Goal: Task Accomplishment & Management: Manage account settings

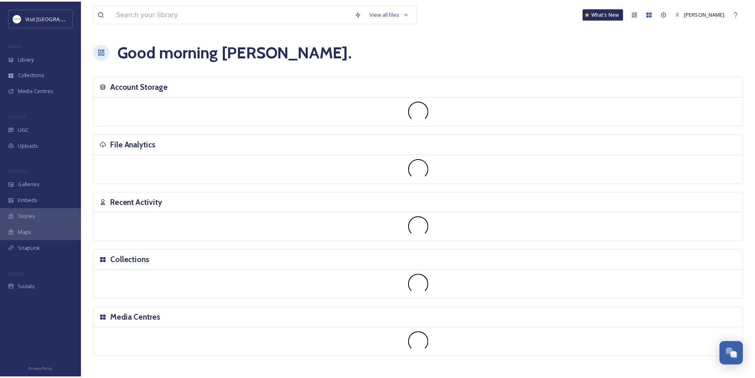
scroll to position [380, 0]
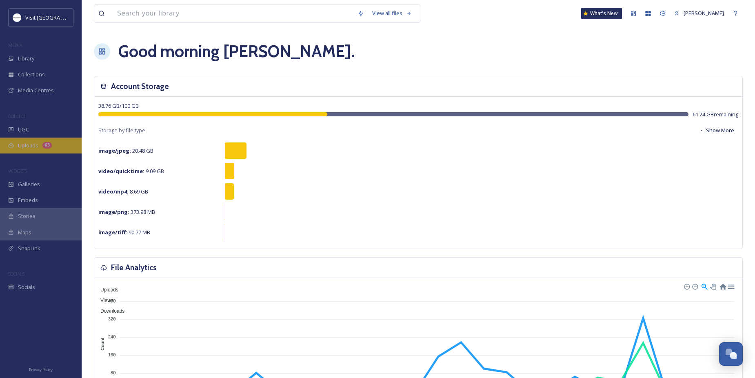
click at [31, 145] on span "Uploads" at bounding box center [28, 146] width 20 height 8
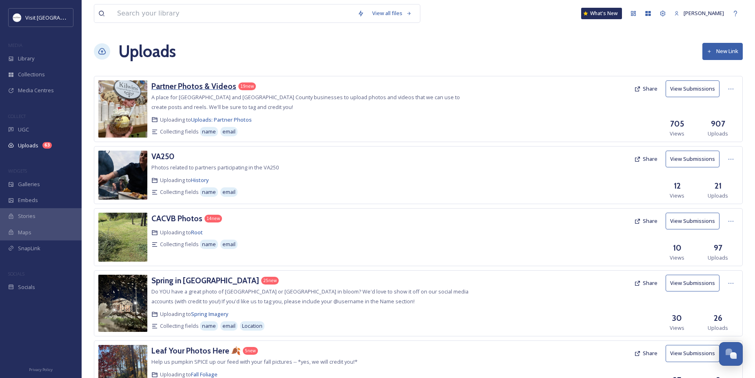
click at [162, 86] on h3 "Partner Photos & Videos" at bounding box center [193, 86] width 85 height 10
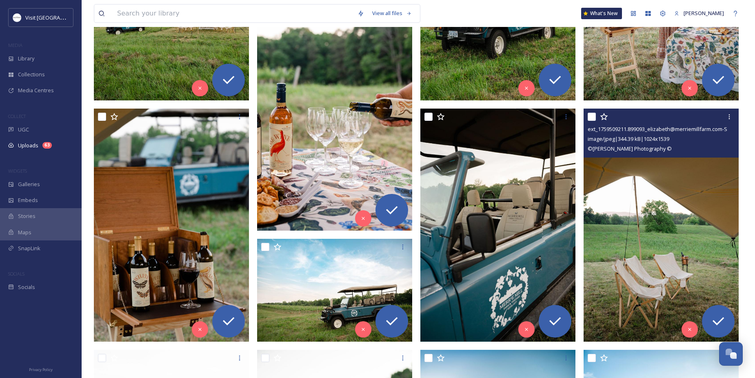
scroll to position [408, 0]
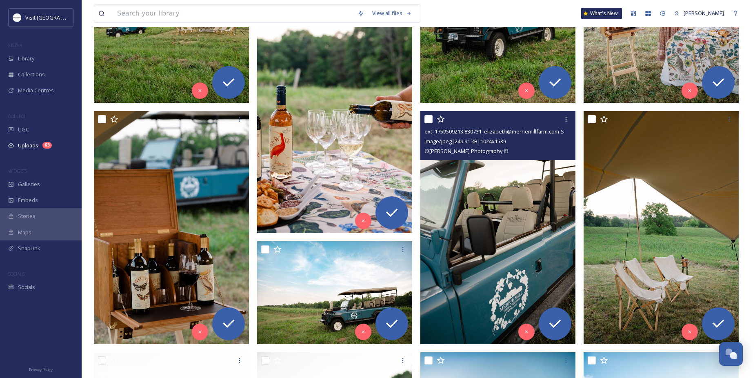
drag, startPoint x: 428, startPoint y: 118, endPoint x: 422, endPoint y: 119, distance: 6.2
click at [428, 118] on input "checkbox" at bounding box center [428, 119] width 8 height 8
checkbox input "true"
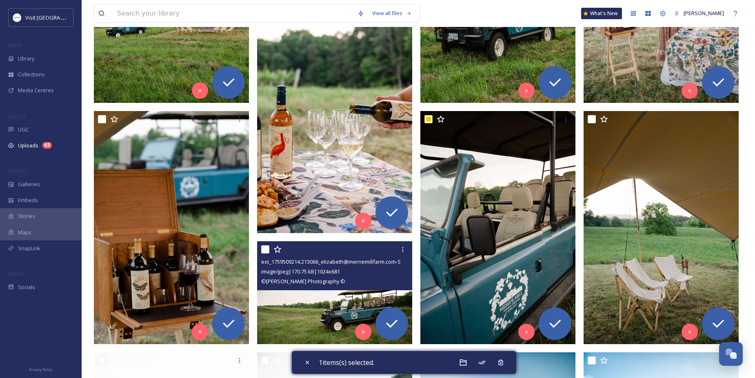
drag, startPoint x: 265, startPoint y: 248, endPoint x: 222, endPoint y: 238, distance: 44.5
click at [263, 248] on input "checkbox" at bounding box center [265, 249] width 8 height 8
checkbox input "true"
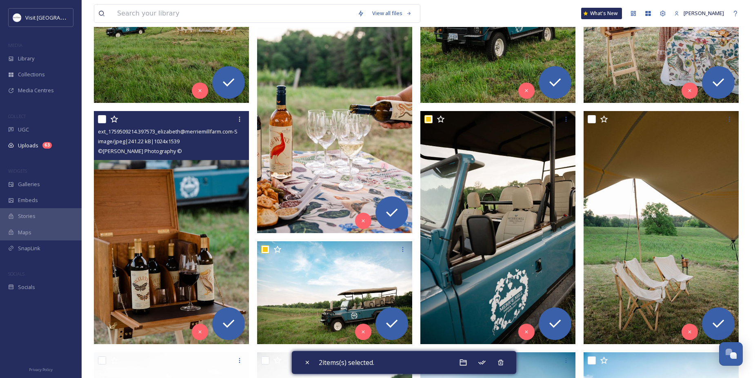
click at [102, 118] on input "checkbox" at bounding box center [102, 119] width 8 height 8
checkbox input "true"
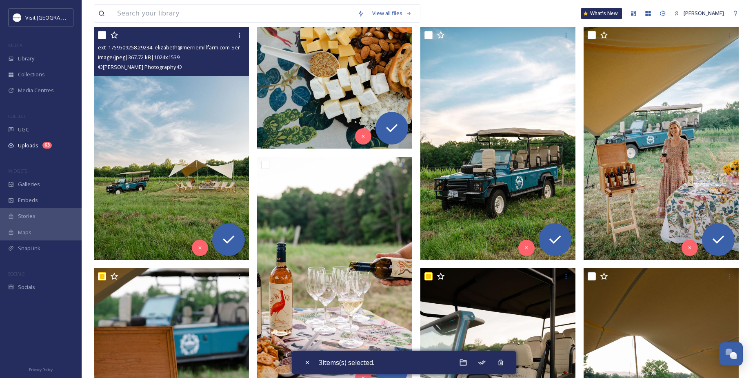
scroll to position [204, 0]
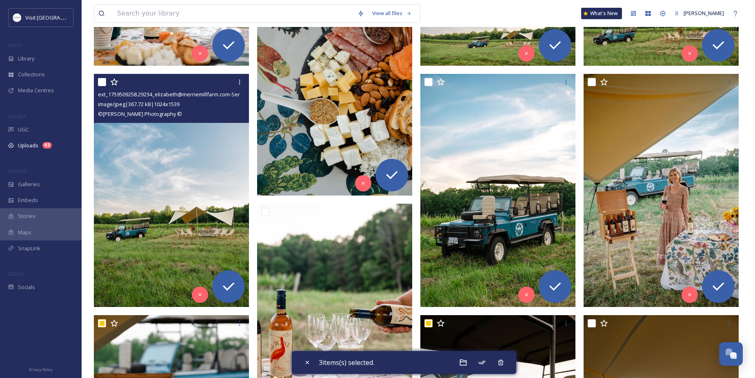
click at [104, 82] on input "checkbox" at bounding box center [102, 82] width 8 height 8
checkbox input "true"
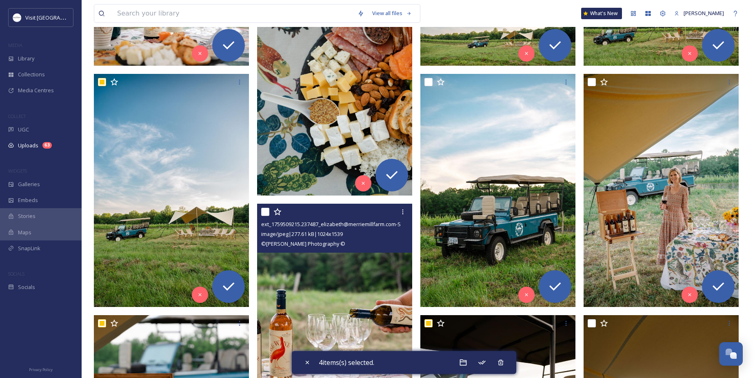
click at [266, 209] on input "checkbox" at bounding box center [265, 212] width 8 height 8
checkbox input "true"
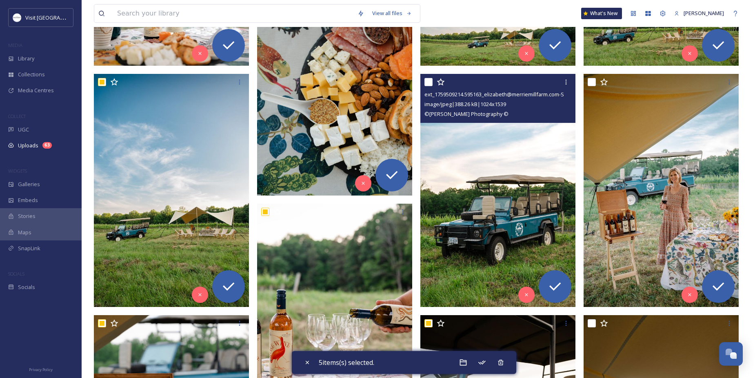
click at [427, 80] on input "checkbox" at bounding box center [428, 82] width 8 height 8
checkbox input "true"
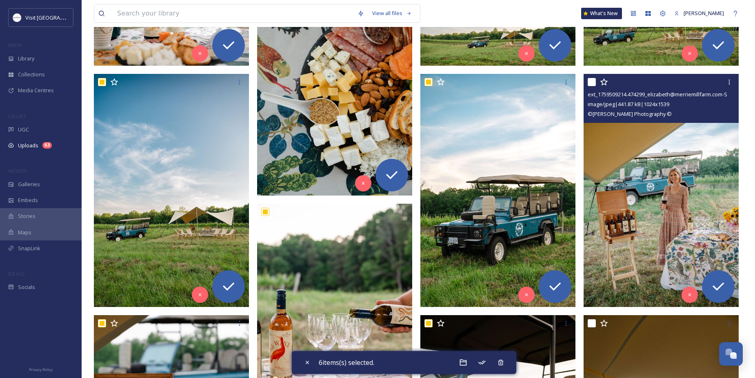
click at [593, 82] on input "checkbox" at bounding box center [592, 82] width 8 height 8
checkbox input "true"
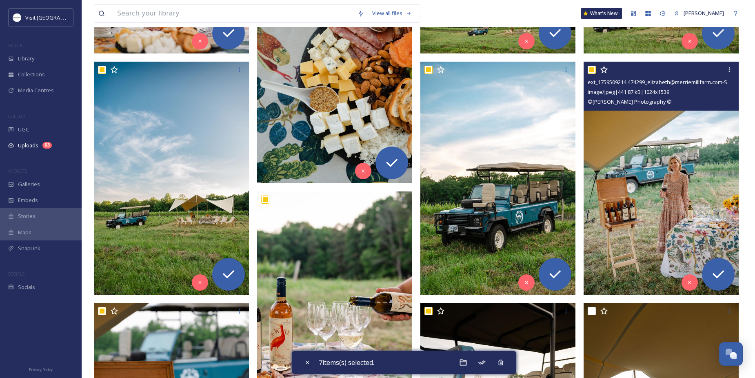
scroll to position [367, 0]
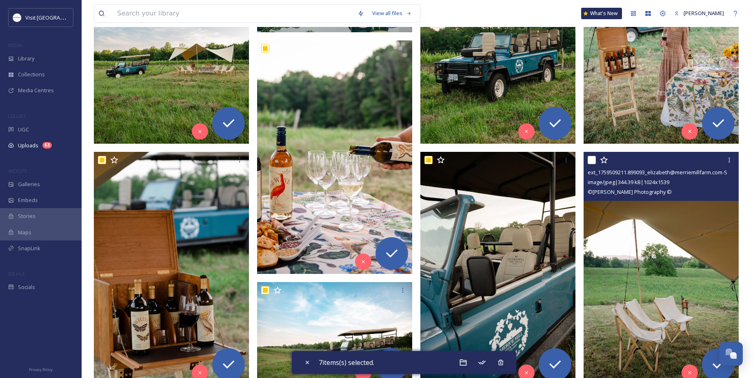
click at [593, 160] on input "checkbox" at bounding box center [592, 160] width 8 height 8
checkbox input "true"
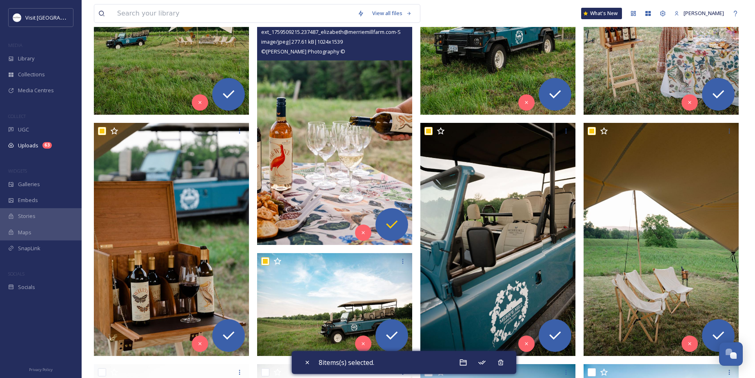
scroll to position [530, 0]
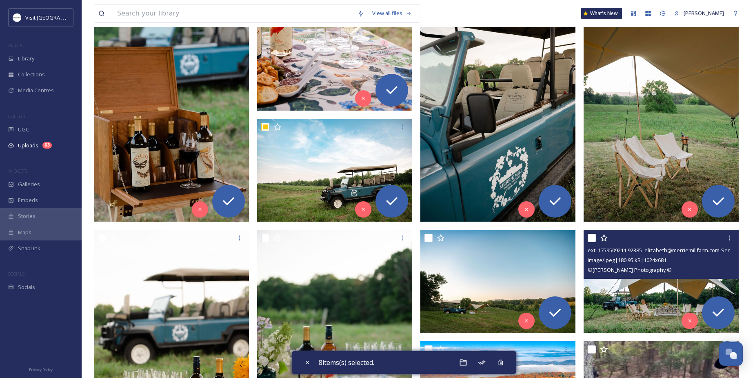
click at [590, 235] on input "checkbox" at bounding box center [592, 238] width 8 height 8
checkbox input "true"
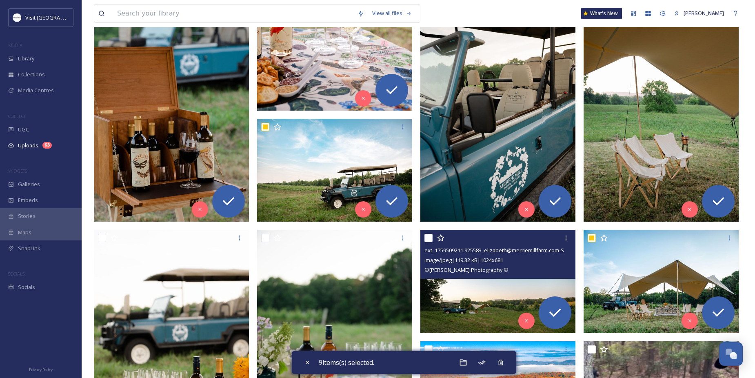
click at [431, 237] on input "checkbox" at bounding box center [428, 238] width 8 height 8
checkbox input "true"
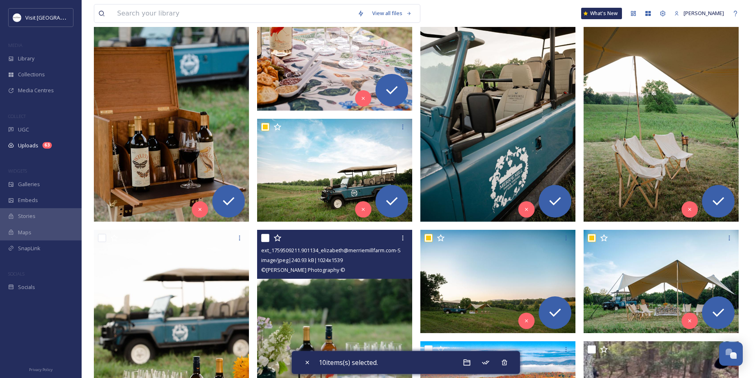
click at [265, 238] on input "checkbox" at bounding box center [265, 238] width 8 height 8
checkbox input "true"
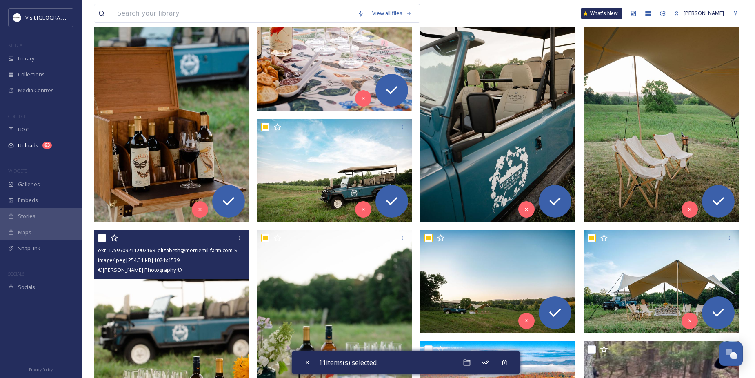
click at [102, 237] on input "checkbox" at bounding box center [102, 238] width 8 height 8
checkbox input "true"
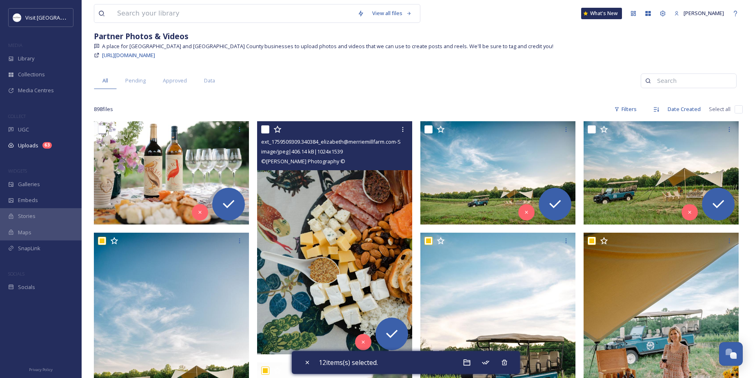
scroll to position [41, 0]
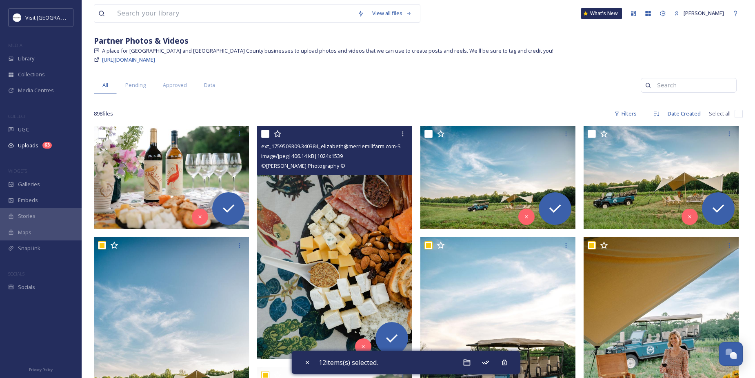
click at [264, 132] on input "checkbox" at bounding box center [265, 134] width 8 height 8
checkbox input "true"
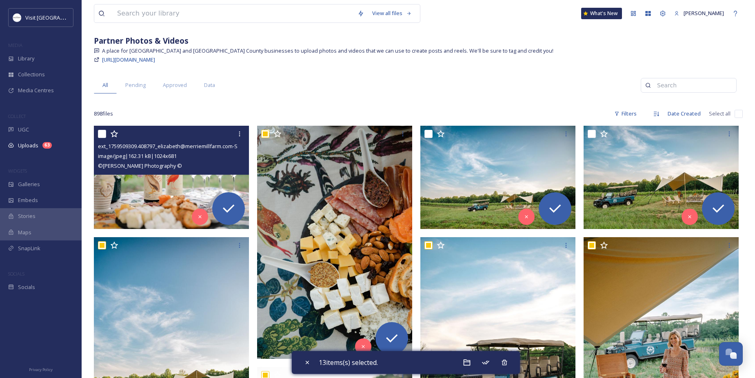
click at [101, 133] on input "checkbox" at bounding box center [102, 134] width 8 height 8
checkbox input "true"
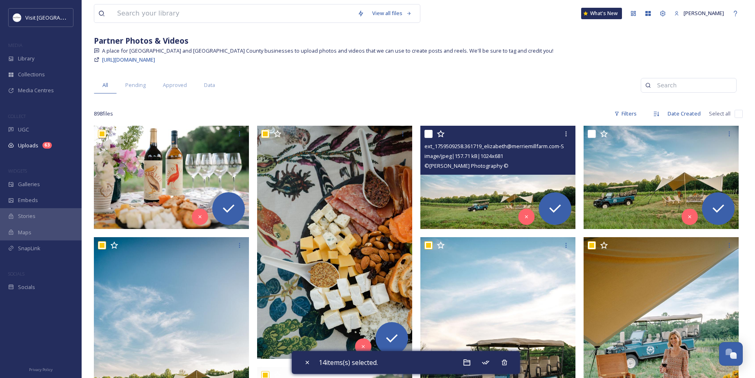
click at [427, 135] on input "checkbox" at bounding box center [428, 134] width 8 height 8
checkbox input "true"
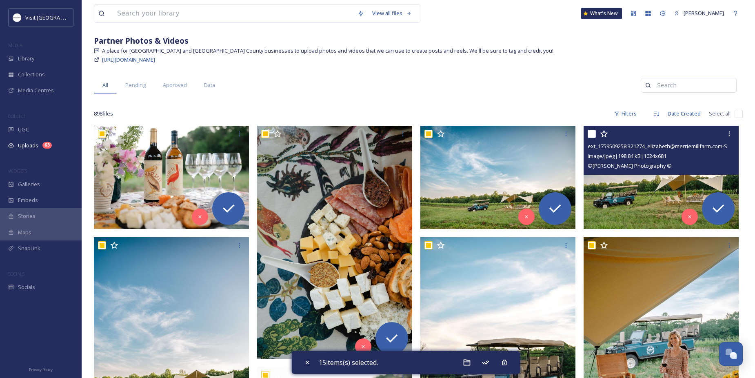
click at [590, 131] on input "checkbox" at bounding box center [592, 134] width 8 height 8
checkbox input "true"
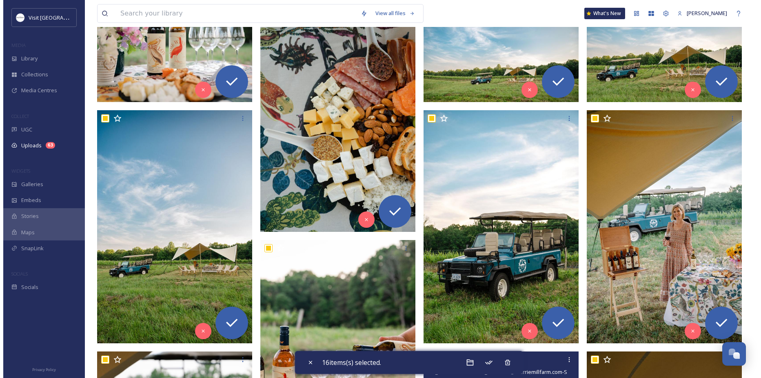
scroll to position [245, 0]
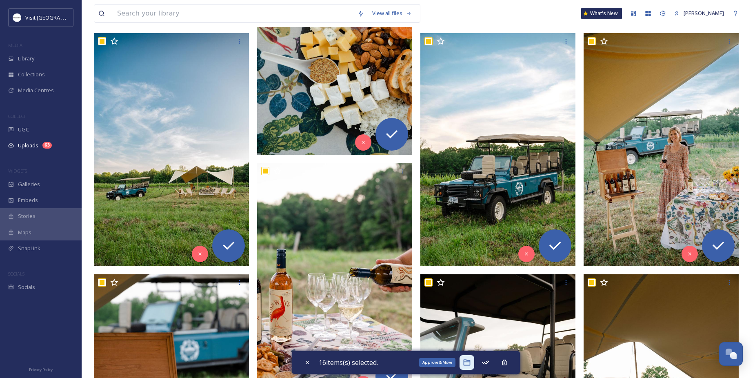
click at [470, 361] on icon at bounding box center [466, 362] width 7 height 6
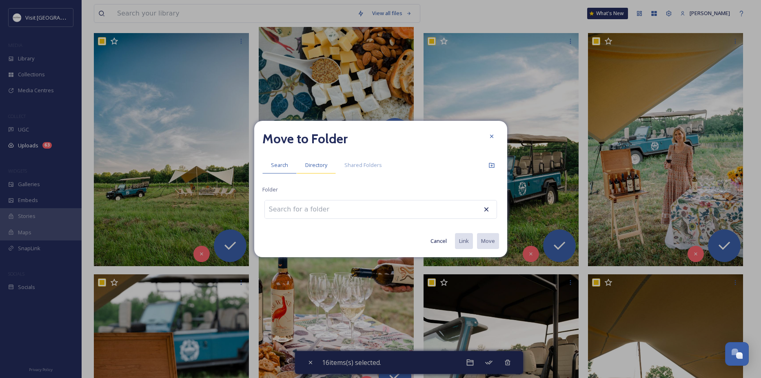
click at [316, 166] on span "Directory" at bounding box center [316, 165] width 22 height 8
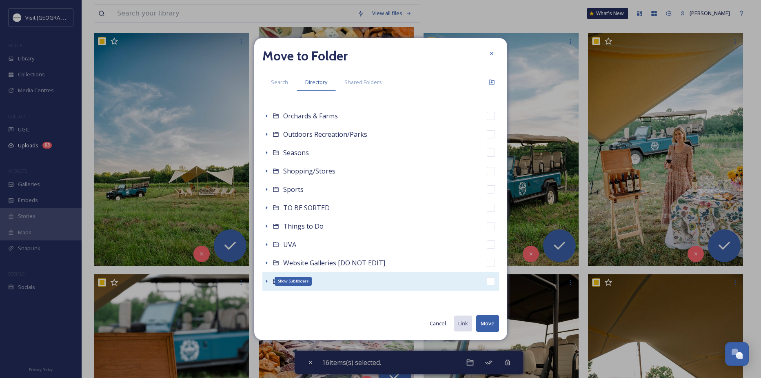
click at [266, 282] on icon at bounding box center [267, 280] width 2 height 3
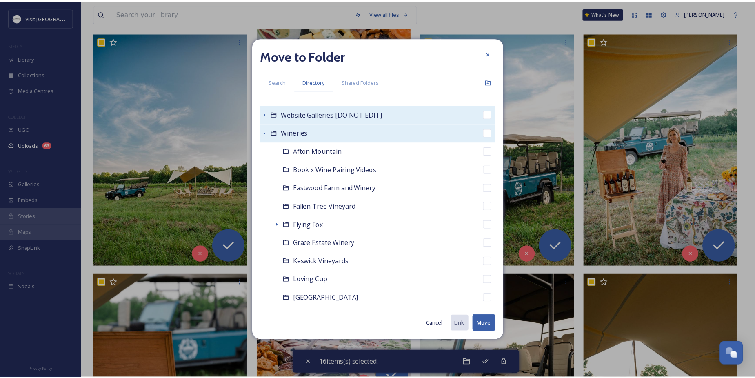
scroll to position [351, 0]
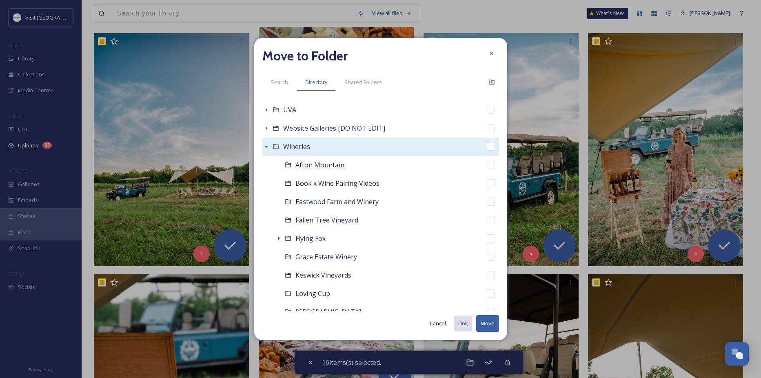
click at [301, 148] on span "Wineries" at bounding box center [296, 146] width 27 height 9
checkbox input "false"
checkbox input "true"
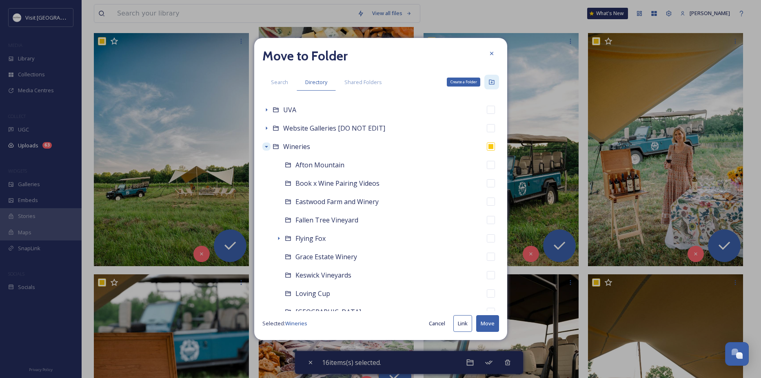
click at [494, 80] on icon at bounding box center [491, 82] width 7 height 7
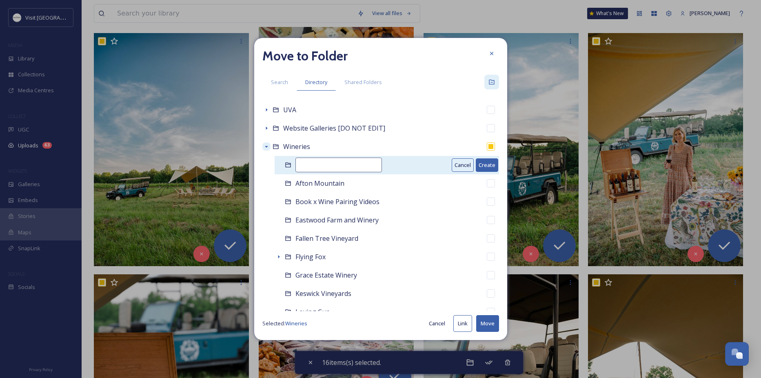
click at [306, 164] on input at bounding box center [338, 164] width 86 height 15
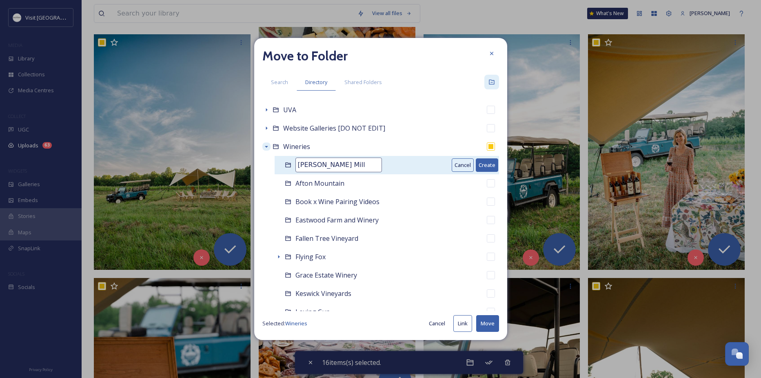
type input "Merrie Mill"
click at [477, 160] on button "Create" at bounding box center [487, 164] width 22 height 13
checkbox input "false"
checkbox input "true"
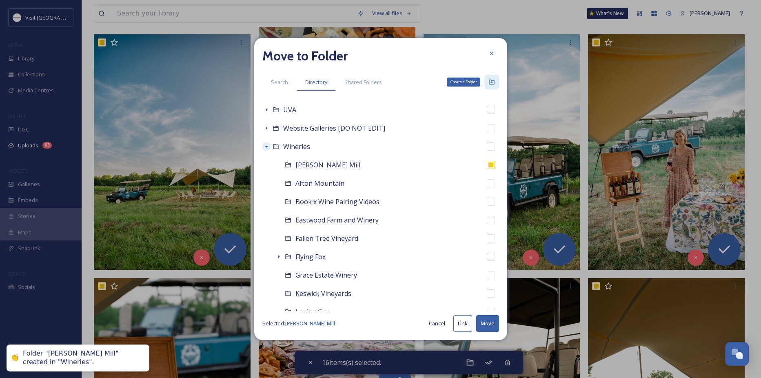
click at [490, 85] on icon at bounding box center [491, 82] width 7 height 7
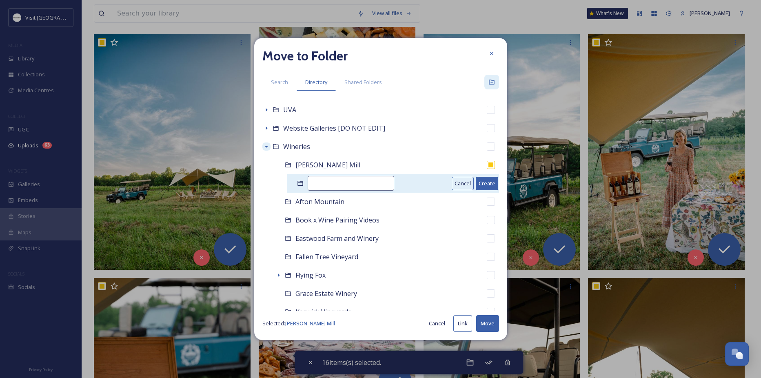
drag, startPoint x: 332, startPoint y: 178, endPoint x: 331, endPoint y: 184, distance: 6.2
click at [331, 184] on input at bounding box center [351, 183] width 86 height 15
type input "Private Safari"
click at [477, 182] on button "Create" at bounding box center [487, 183] width 22 height 13
checkbox input "false"
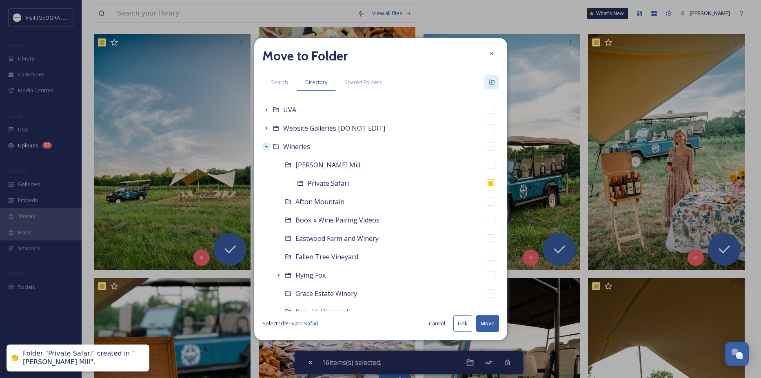
click at [486, 325] on button "Move" at bounding box center [487, 323] width 23 height 17
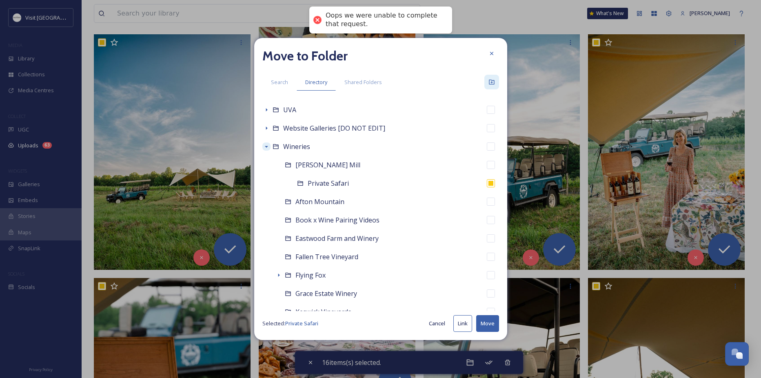
click at [485, 322] on button "Move" at bounding box center [487, 323] width 23 height 17
click at [491, 51] on icon at bounding box center [491, 53] width 7 height 7
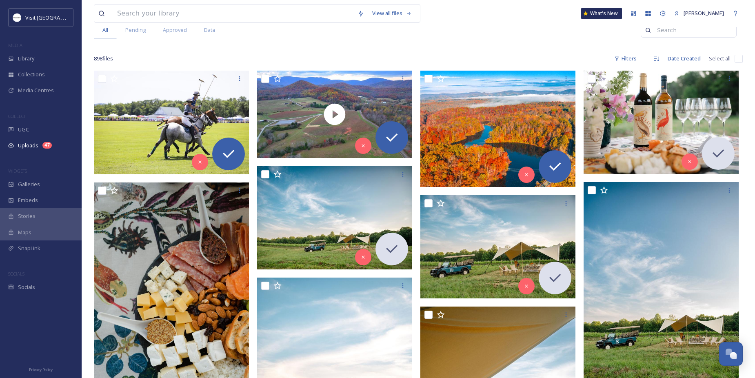
scroll to position [82, 0]
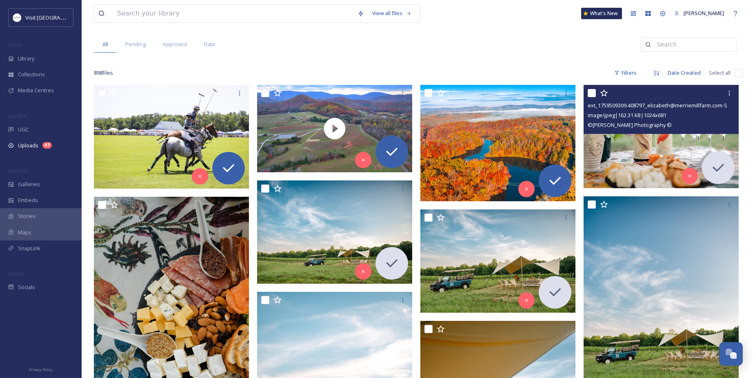
click at [591, 90] on input "checkbox" at bounding box center [592, 93] width 8 height 8
checkbox input "true"
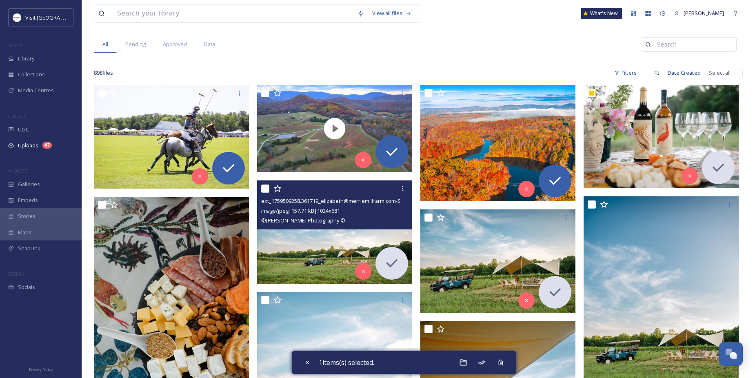
click at [267, 188] on input "checkbox" at bounding box center [265, 188] width 8 height 8
checkbox input "true"
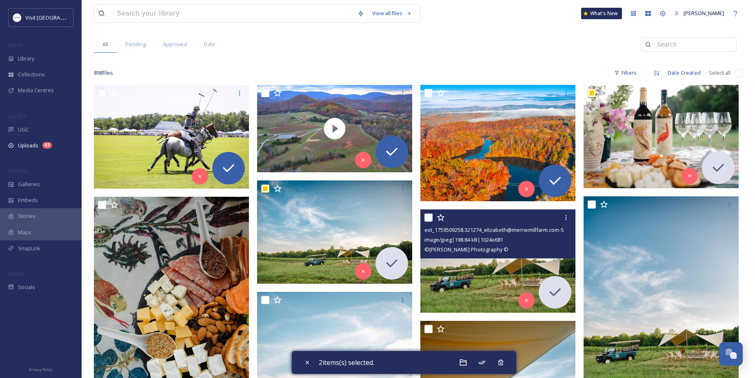
click at [429, 217] on input "checkbox" at bounding box center [428, 217] width 8 height 8
checkbox input "true"
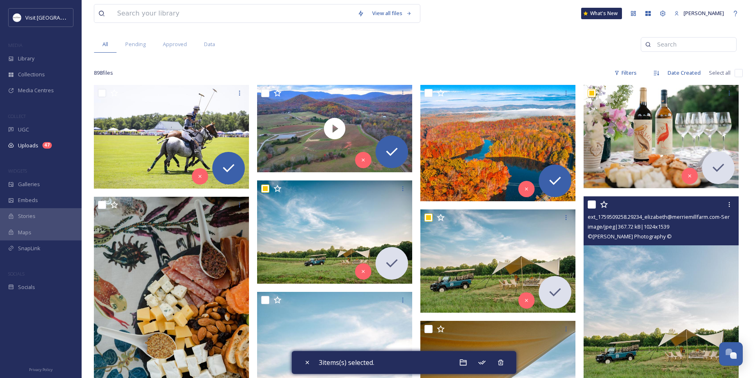
click at [592, 203] on input "checkbox" at bounding box center [592, 204] width 8 height 8
checkbox input "true"
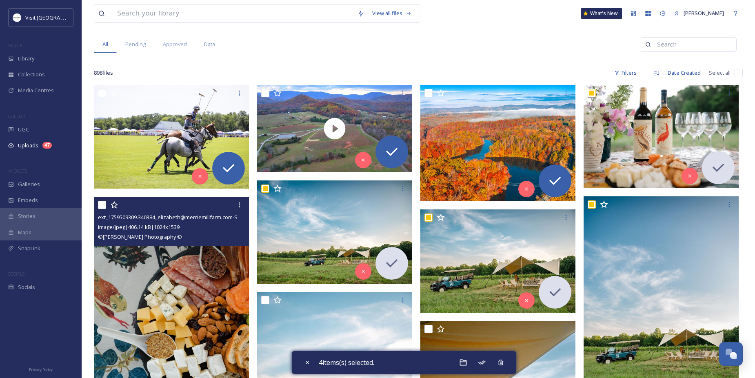
click at [104, 202] on input "checkbox" at bounding box center [102, 205] width 8 height 8
checkbox input "true"
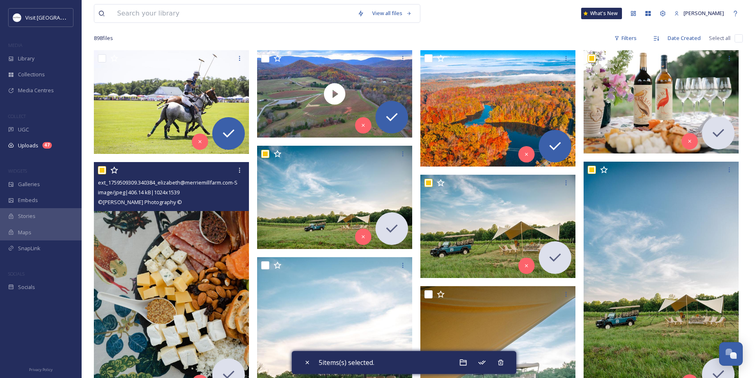
scroll to position [163, 0]
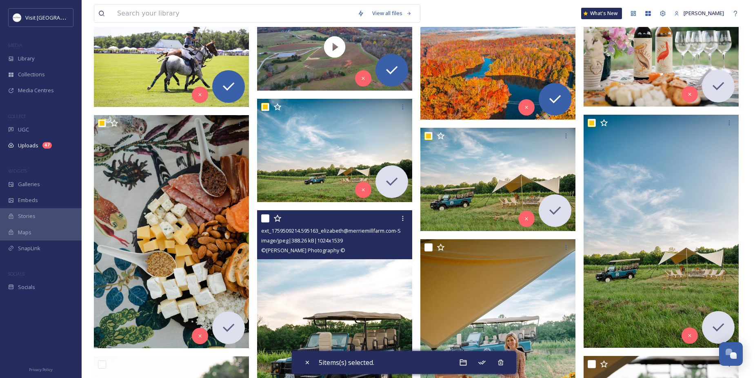
click at [267, 221] on input "checkbox" at bounding box center [265, 218] width 8 height 8
checkbox input "true"
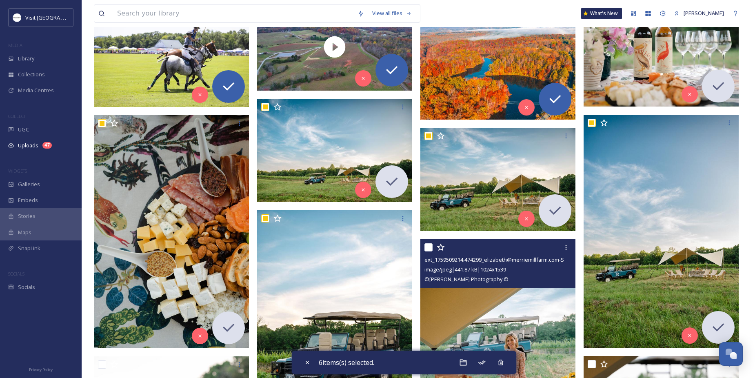
click at [430, 246] on input "checkbox" at bounding box center [428, 247] width 8 height 8
checkbox input "true"
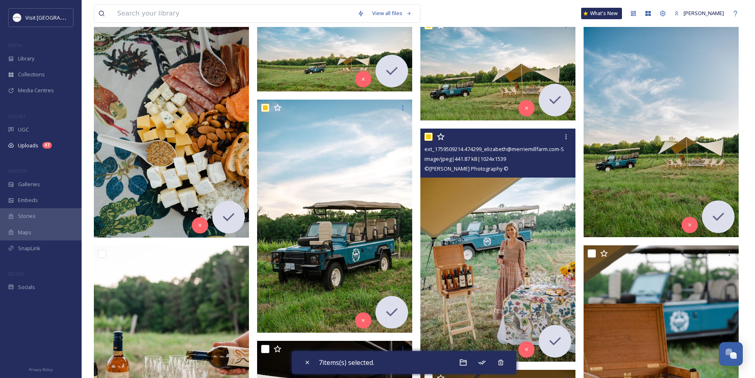
scroll to position [286, 0]
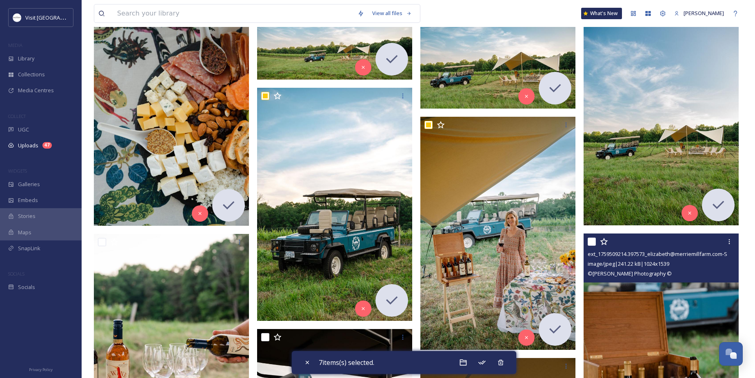
click at [592, 240] on input "checkbox" at bounding box center [592, 241] width 8 height 8
checkbox input "true"
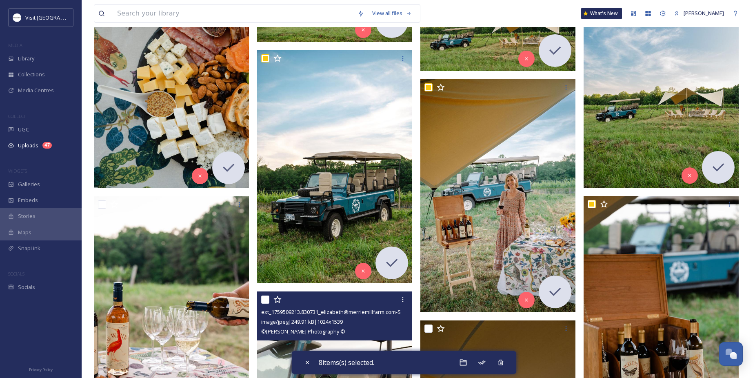
scroll to position [408, 0]
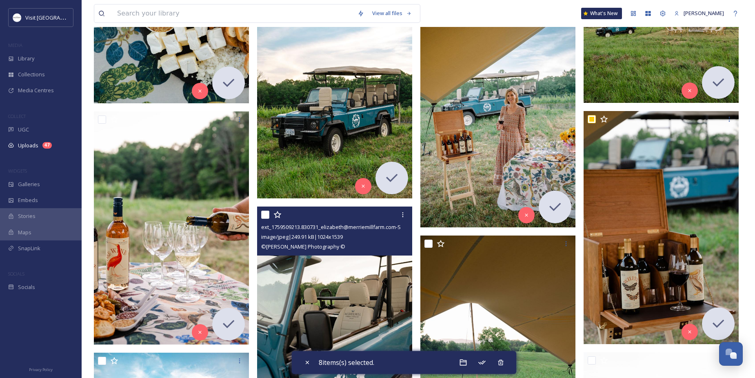
click at [267, 217] on input "checkbox" at bounding box center [265, 215] width 8 height 8
checkbox input "true"
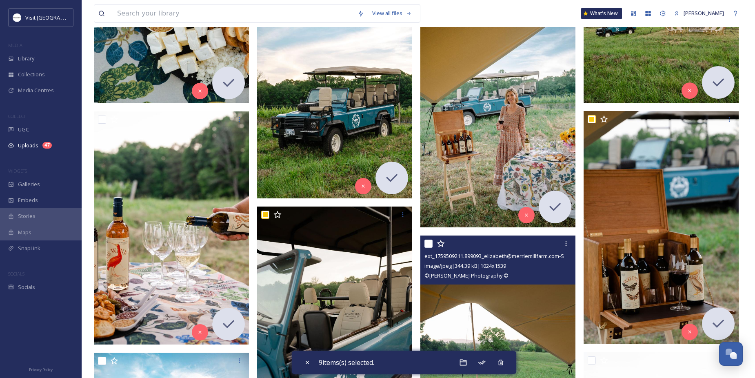
click at [427, 243] on input "checkbox" at bounding box center [428, 243] width 8 height 8
checkbox input "true"
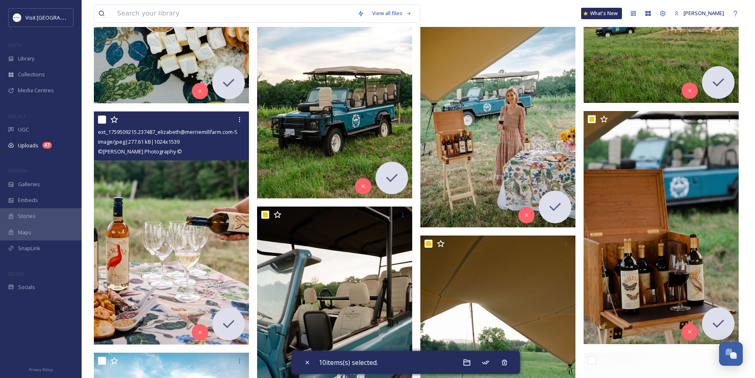
click at [104, 119] on input "checkbox" at bounding box center [102, 119] width 8 height 8
checkbox input "true"
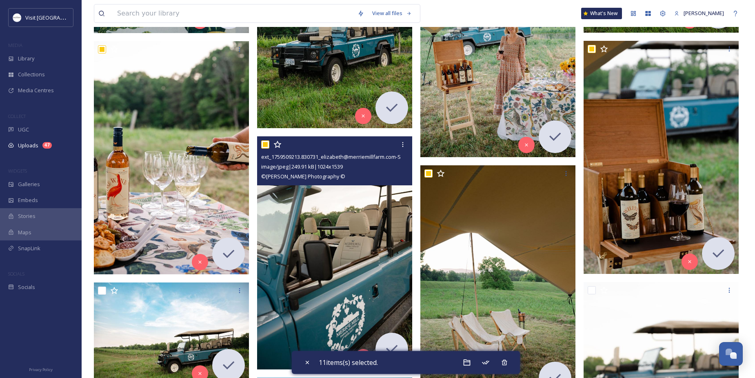
scroll to position [490, 0]
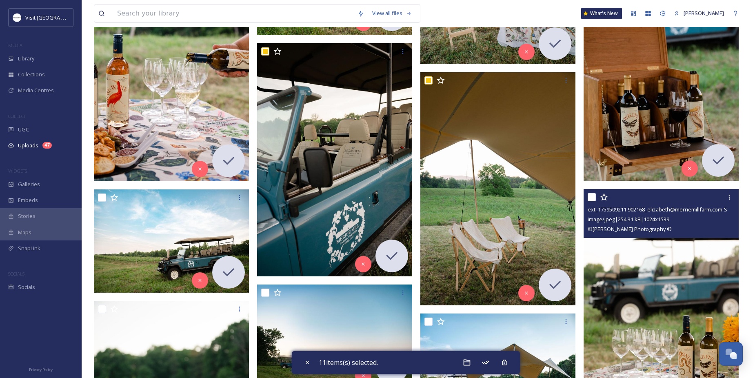
click at [591, 194] on input "checkbox" at bounding box center [592, 197] width 8 height 8
checkbox input "true"
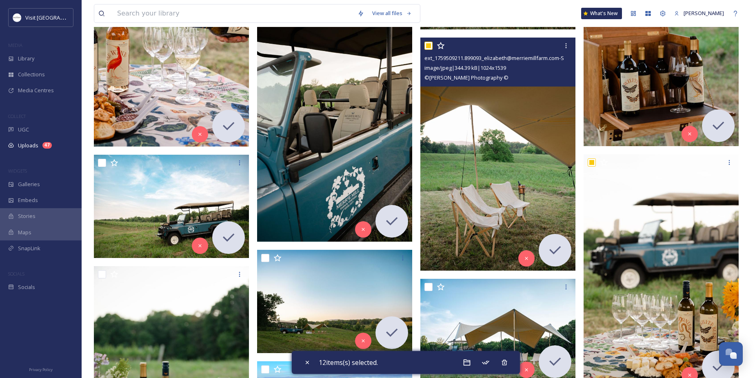
scroll to position [653, 0]
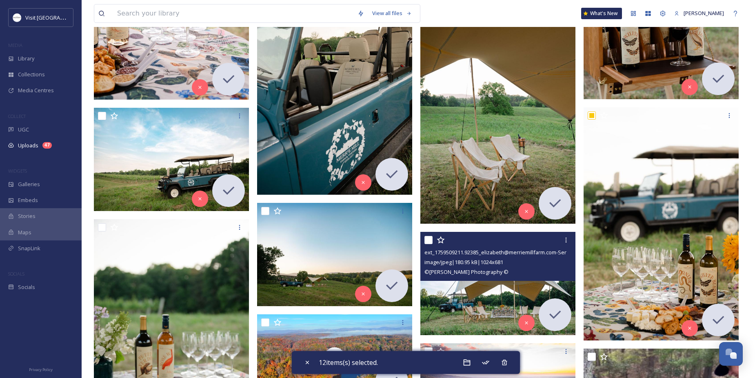
click at [428, 240] on input "checkbox" at bounding box center [428, 240] width 8 height 8
checkbox input "true"
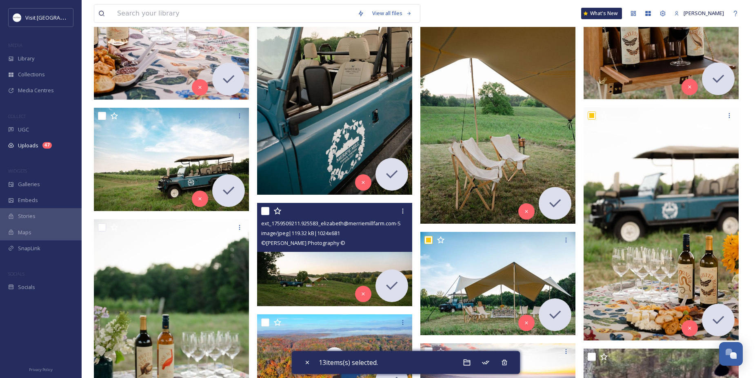
click at [264, 208] on input "checkbox" at bounding box center [265, 211] width 8 height 8
checkbox input "true"
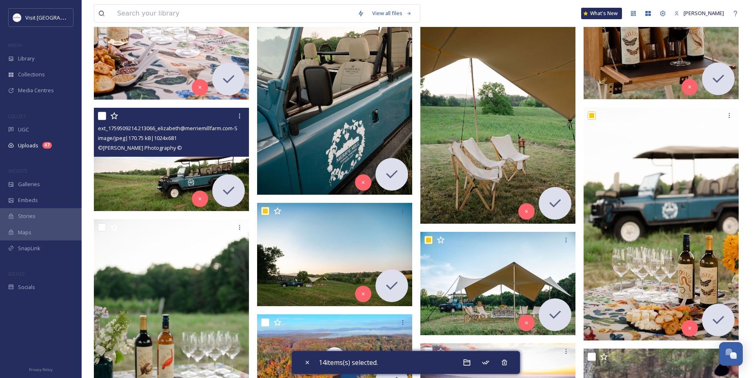
click at [100, 111] on div at bounding box center [172, 116] width 149 height 15
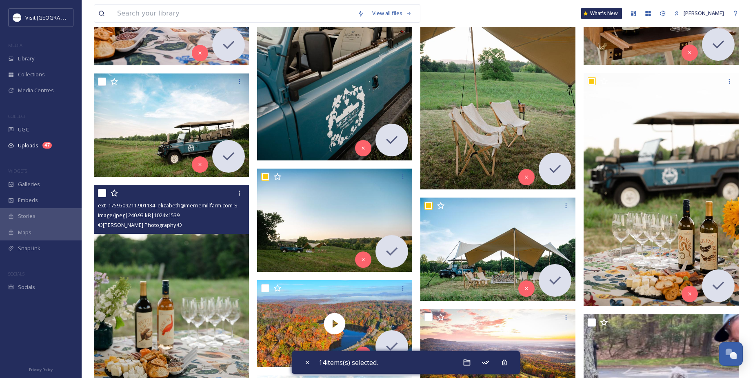
scroll to position [734, 0]
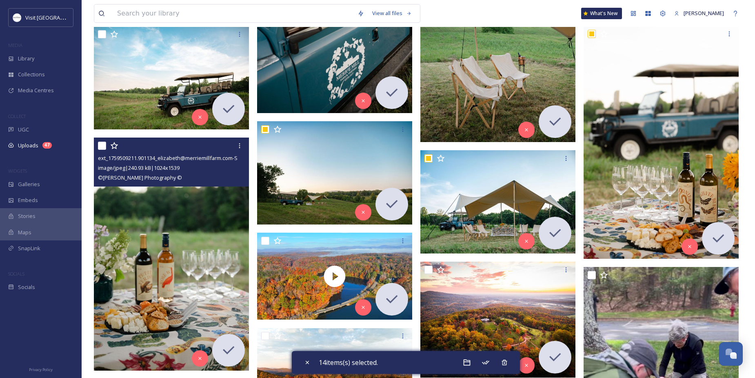
click at [101, 145] on input "checkbox" at bounding box center [102, 146] width 8 height 8
checkbox input "true"
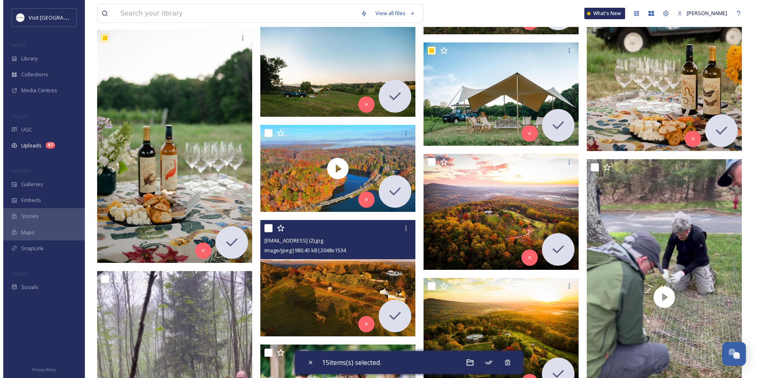
scroll to position [857, 0]
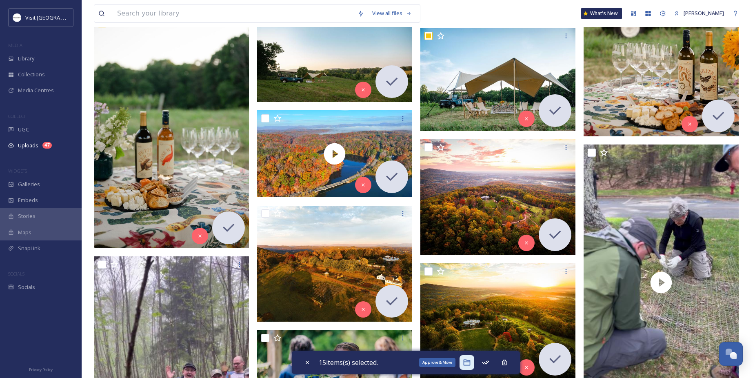
click at [470, 359] on icon at bounding box center [467, 362] width 8 height 8
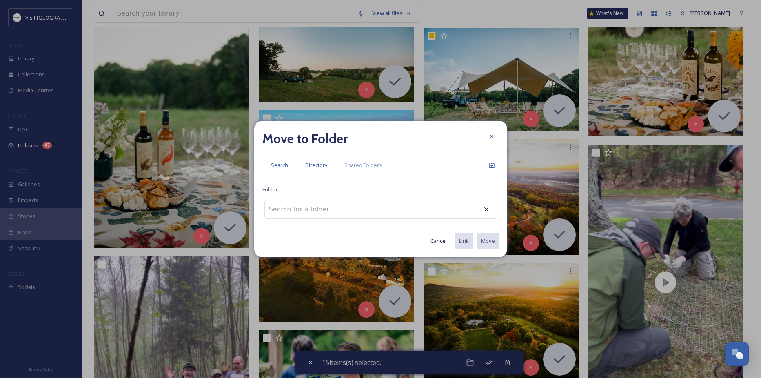
click at [322, 166] on span "Directory" at bounding box center [316, 165] width 22 height 8
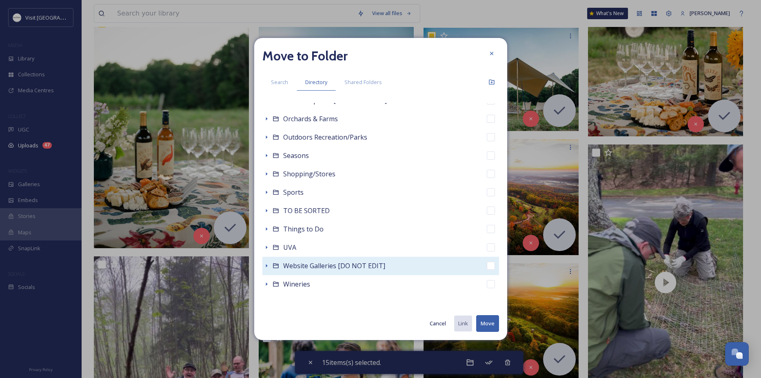
scroll to position [216, 0]
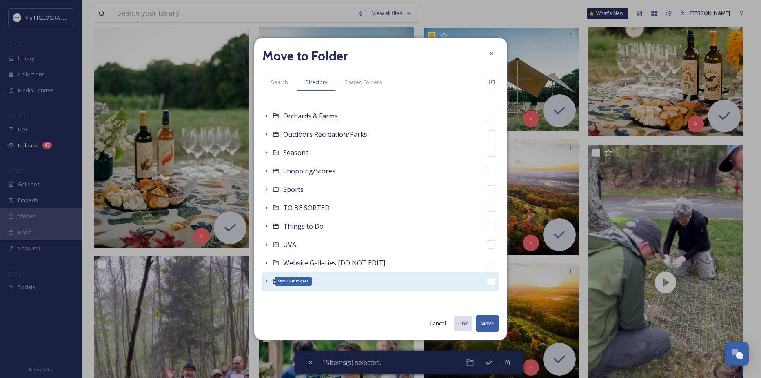
click at [266, 282] on icon at bounding box center [267, 280] width 2 height 3
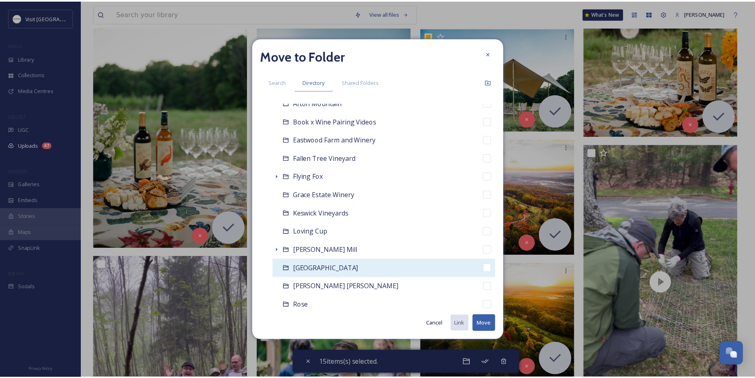
scroll to position [420, 0]
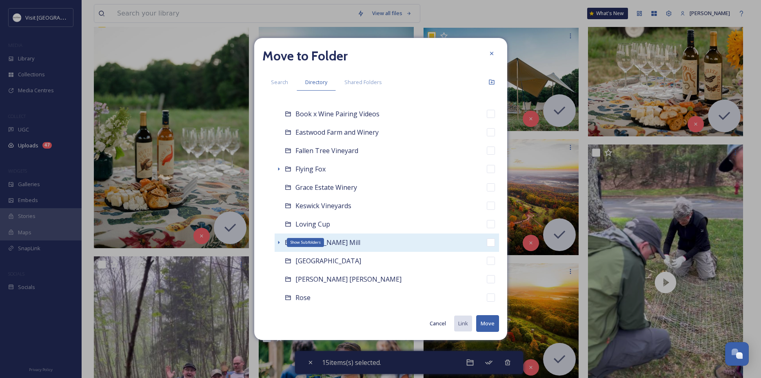
click at [277, 242] on icon at bounding box center [278, 242] width 7 height 7
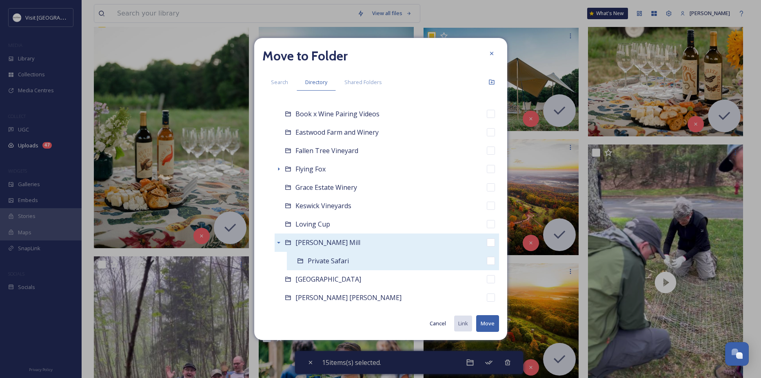
click at [321, 260] on span "Private Safari" at bounding box center [328, 260] width 41 height 9
checkbox input "false"
checkbox input "true"
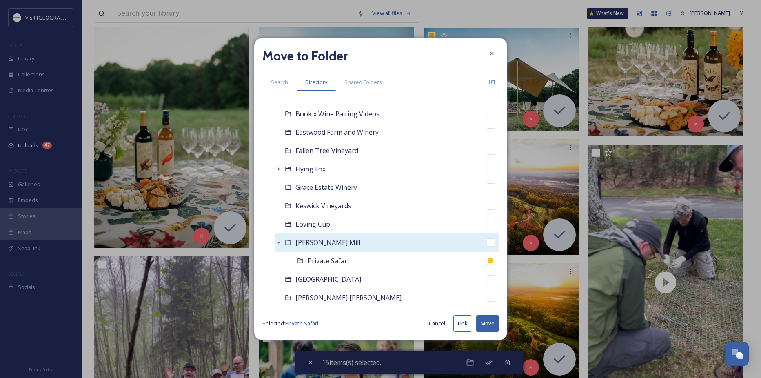
click at [482, 323] on button "Move" at bounding box center [487, 323] width 23 height 17
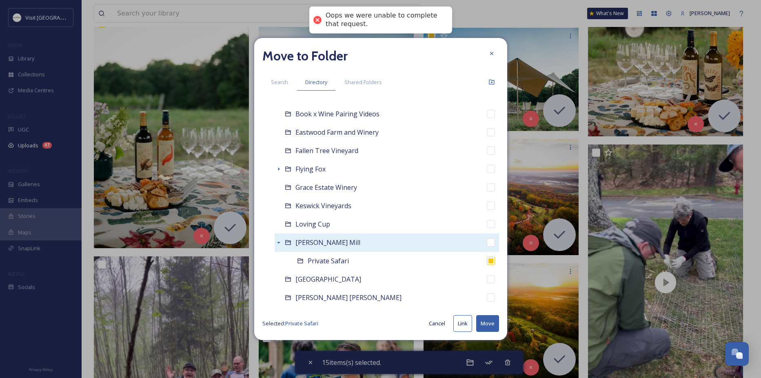
click at [344, 245] on div "Merrie Mill" at bounding box center [387, 242] width 224 height 18
checkbox input "true"
checkbox input "false"
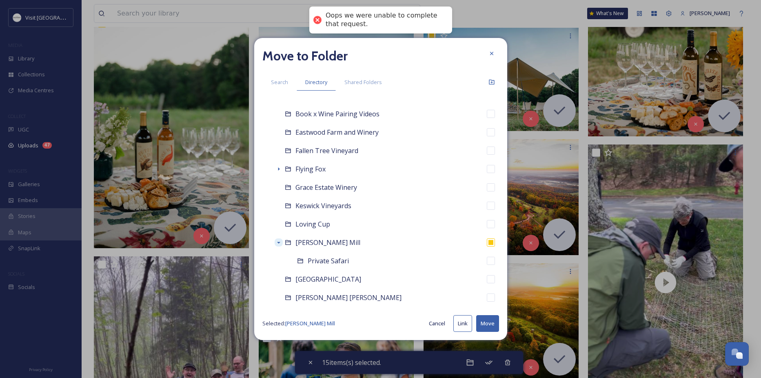
click at [482, 322] on button "Move" at bounding box center [487, 323] width 23 height 17
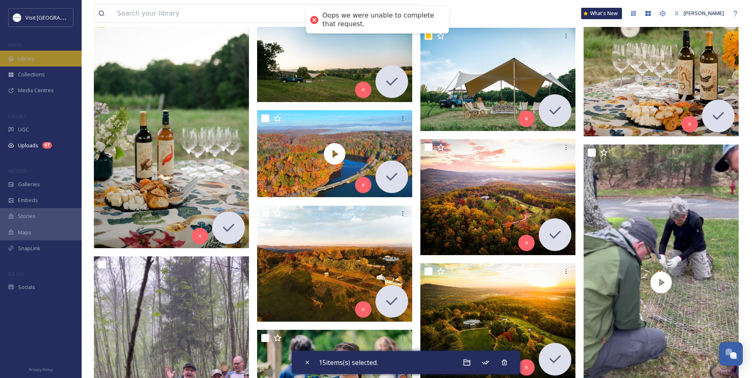
click at [31, 57] on span "Library" at bounding box center [26, 59] width 16 height 8
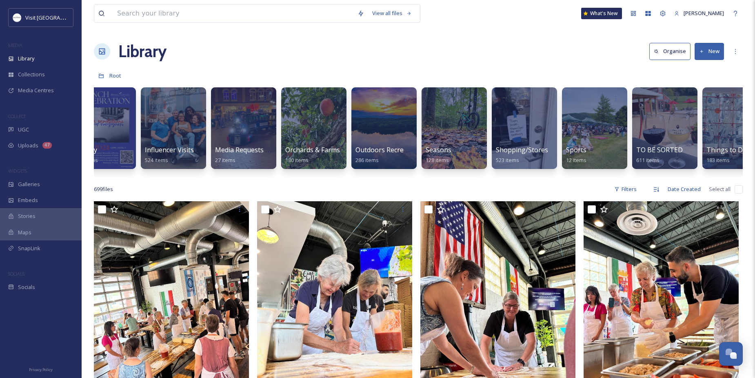
scroll to position [0, 825]
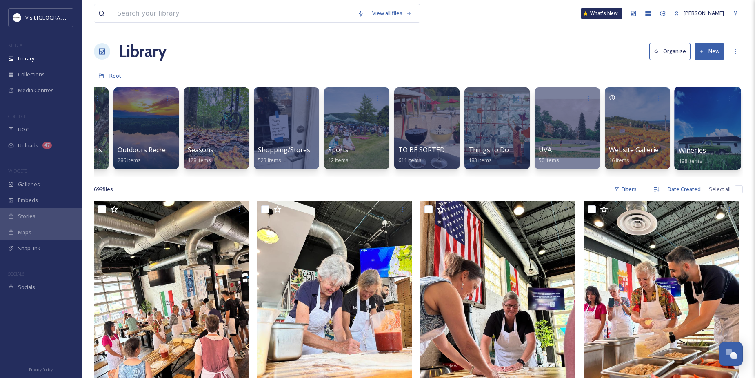
click at [704, 142] on div at bounding box center [707, 127] width 67 height 83
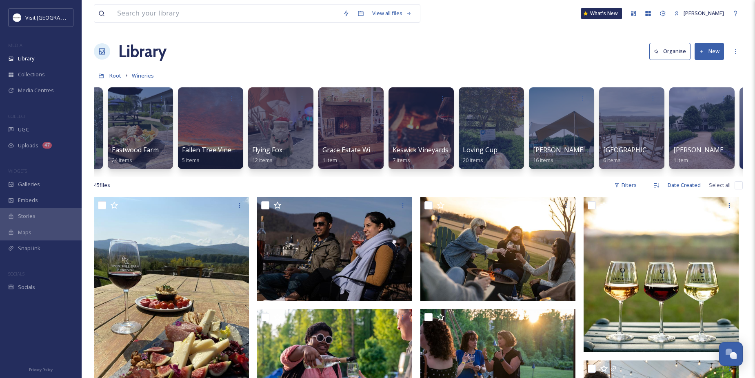
scroll to position [0, 132]
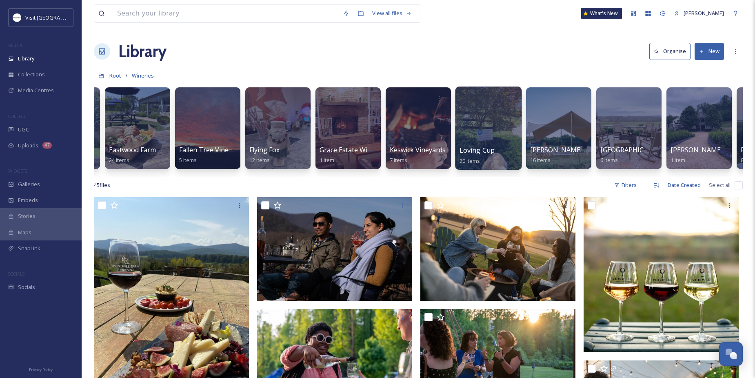
click at [518, 124] on div at bounding box center [488, 127] width 67 height 83
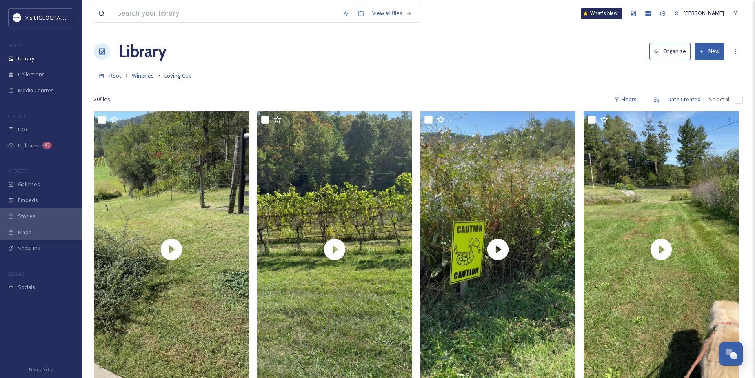
click at [144, 72] on span "Wineries" at bounding box center [143, 75] width 22 height 7
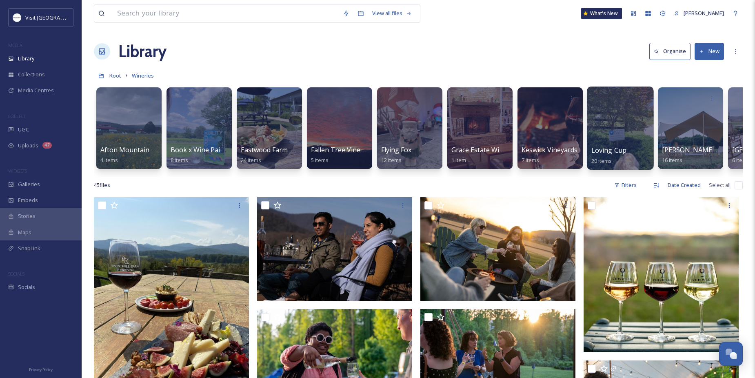
click at [620, 123] on div at bounding box center [620, 127] width 67 height 83
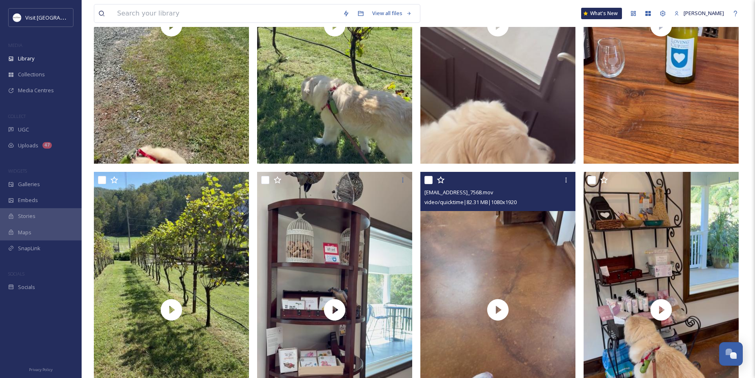
scroll to position [669, 0]
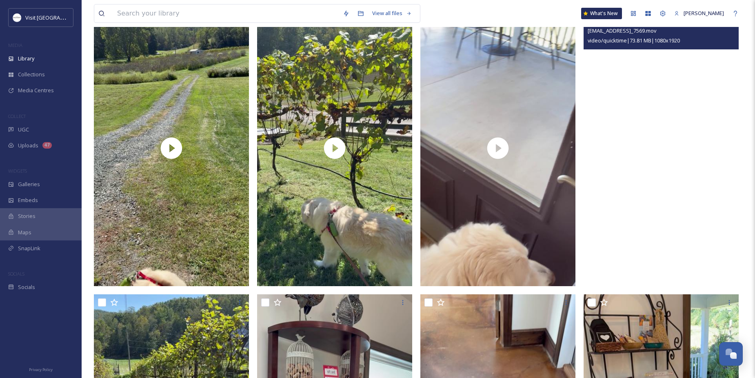
click at [673, 88] on video "ext_1759521052.43086_avierrether@albemarle.org-IMG_7569.mov" at bounding box center [660, 148] width 155 height 276
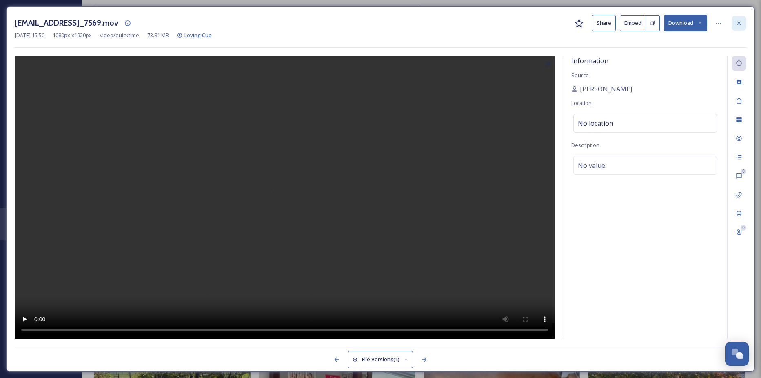
click at [738, 24] on icon at bounding box center [738, 22] width 3 height 3
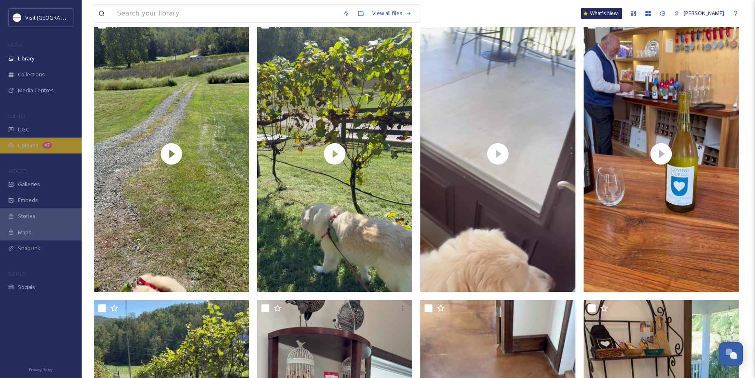
click at [35, 149] on div "Uploads 47" at bounding box center [41, 145] width 82 height 16
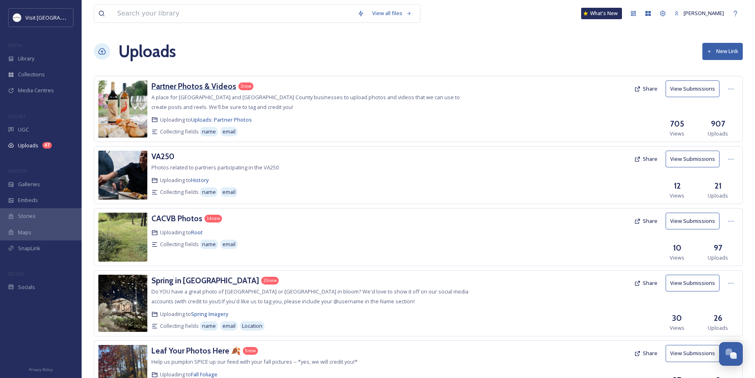
click at [197, 88] on h3 "Partner Photos & Videos" at bounding box center [193, 86] width 85 height 10
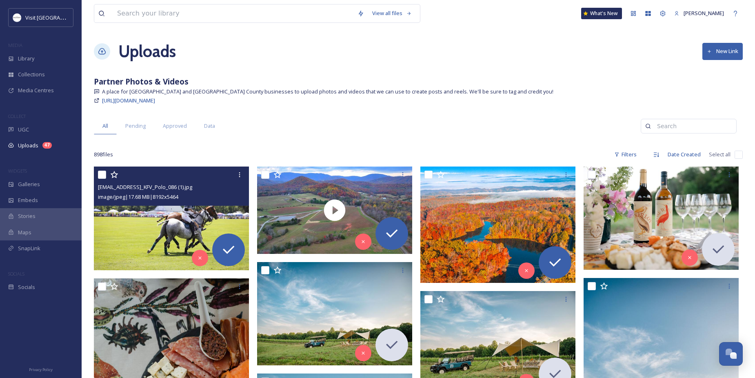
click at [154, 221] on img at bounding box center [171, 218] width 155 height 104
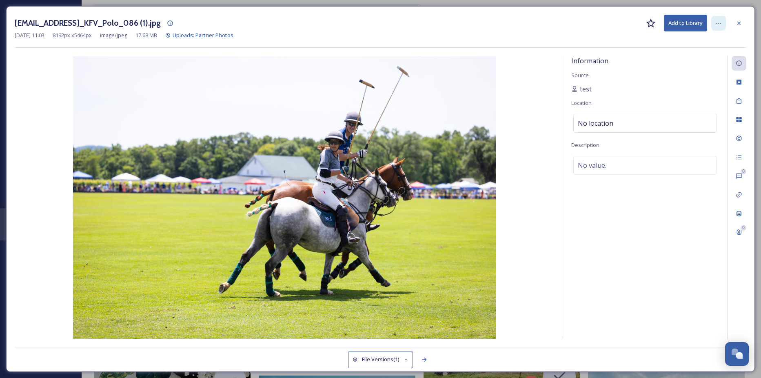
click at [714, 25] on div at bounding box center [718, 23] width 15 height 15
click at [641, 102] on span "Move to Recycling Bin" at bounding box center [660, 106] width 52 height 8
click at [737, 23] on icon at bounding box center [739, 23] width 7 height 7
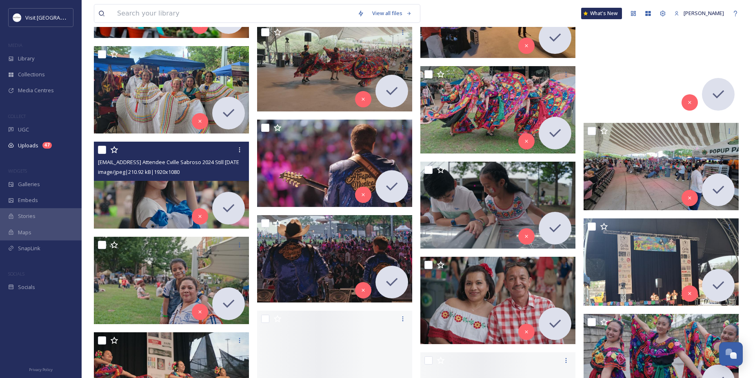
scroll to position [1714, 0]
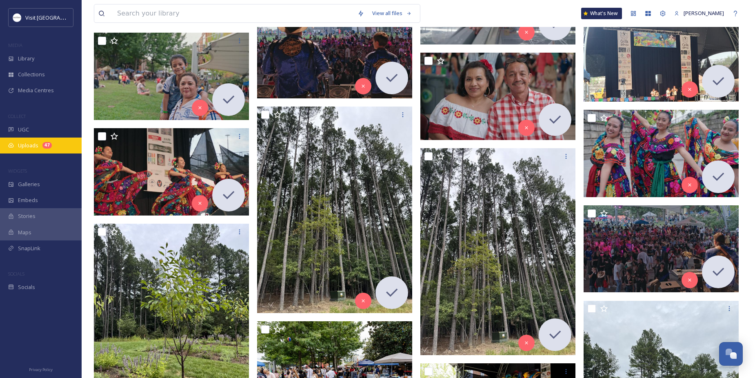
click at [20, 145] on span "Uploads" at bounding box center [28, 146] width 20 height 8
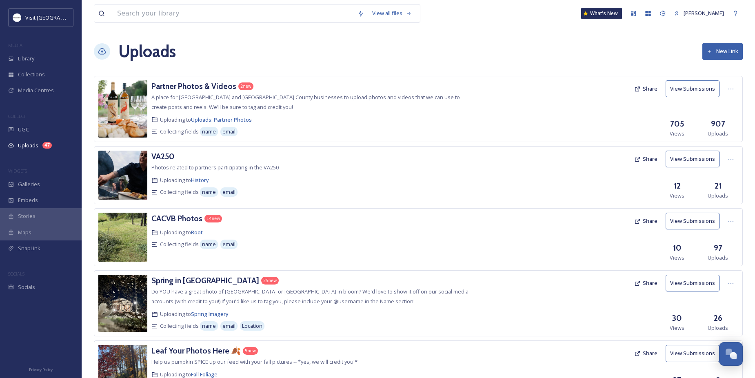
click at [27, 50] on div "MEDIA" at bounding box center [41, 45] width 82 height 11
click at [27, 58] on span "Library" at bounding box center [26, 59] width 16 height 8
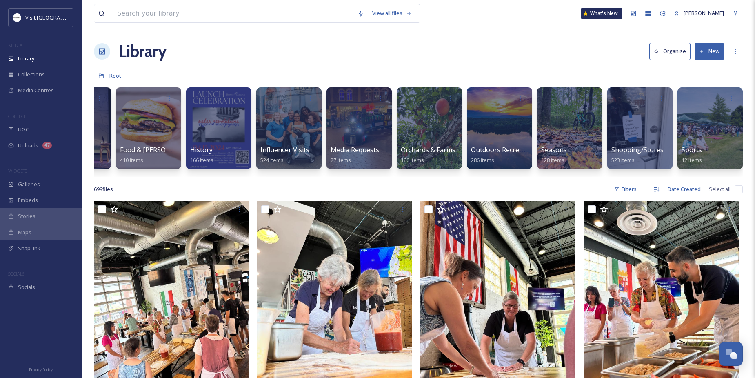
scroll to position [0, 558]
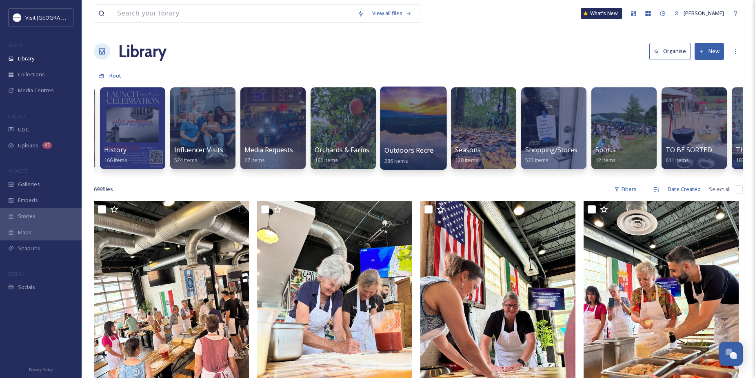
click at [431, 146] on span "Outdoors Recreation/Parks" at bounding box center [427, 150] width 86 height 9
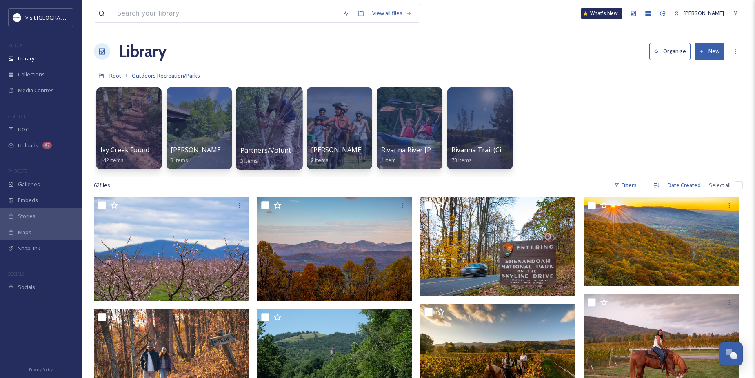
click at [273, 131] on div at bounding box center [269, 127] width 67 height 83
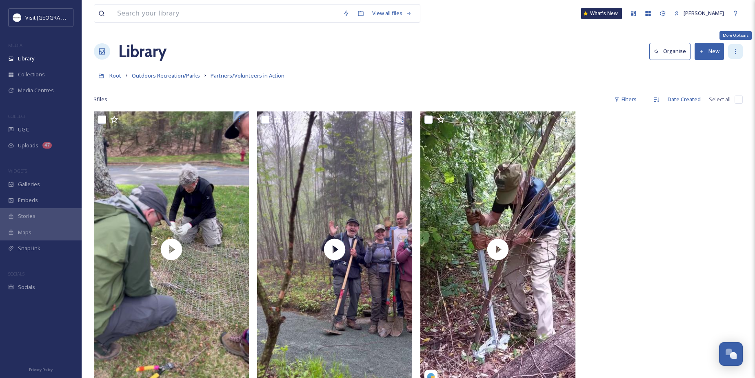
click at [737, 49] on icon at bounding box center [735, 51] width 7 height 7
click at [669, 234] on div at bounding box center [662, 251] width 159 height 280
click at [152, 1] on div "View all files What's New Sabrina Combs" at bounding box center [418, 13] width 649 height 27
click at [151, 11] on input at bounding box center [226, 13] width 226 height 18
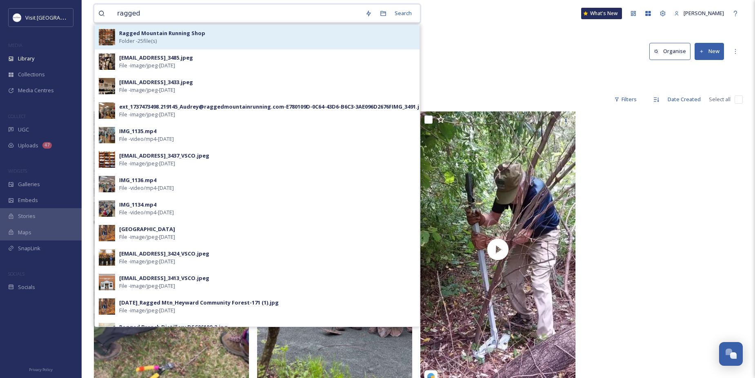
type input "ragged"
click at [144, 34] on strong "Ragged Mountain Running Shop" at bounding box center [162, 32] width 86 height 7
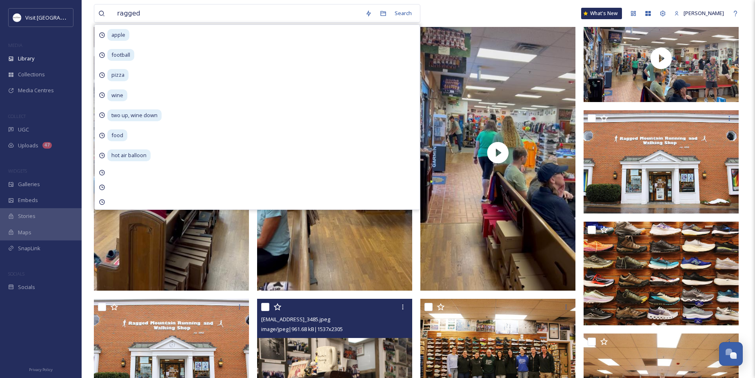
scroll to position [82, 0]
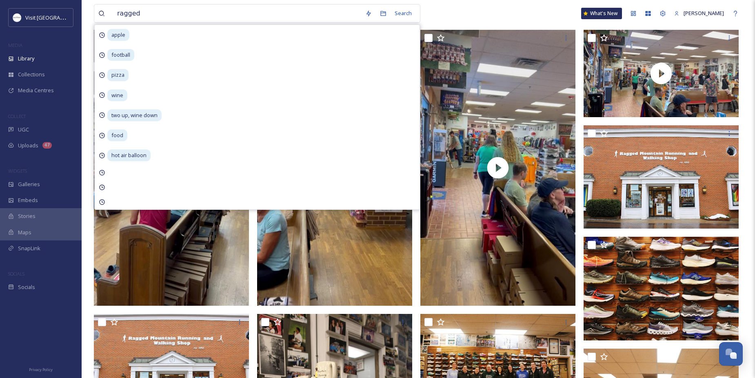
click at [462, 8] on div "ragged Search apple football pizza wine two up, wine down food hot air balloon …" at bounding box center [418, 13] width 649 height 27
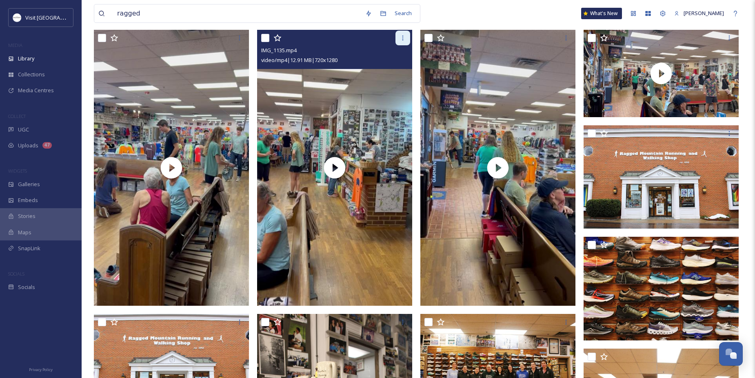
click at [400, 40] on icon at bounding box center [402, 38] width 7 height 7
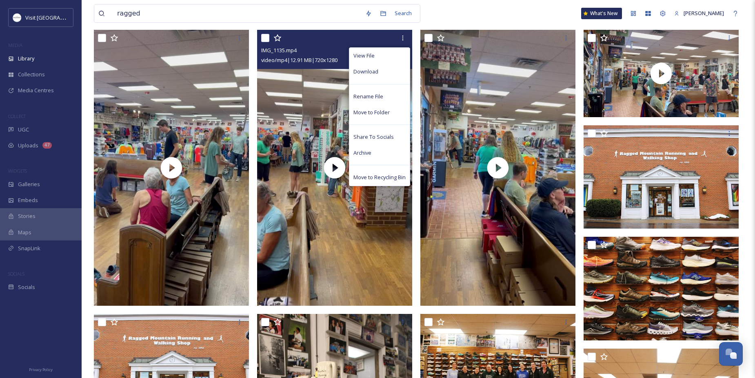
click at [356, 73] on span "Download" at bounding box center [365, 72] width 25 height 8
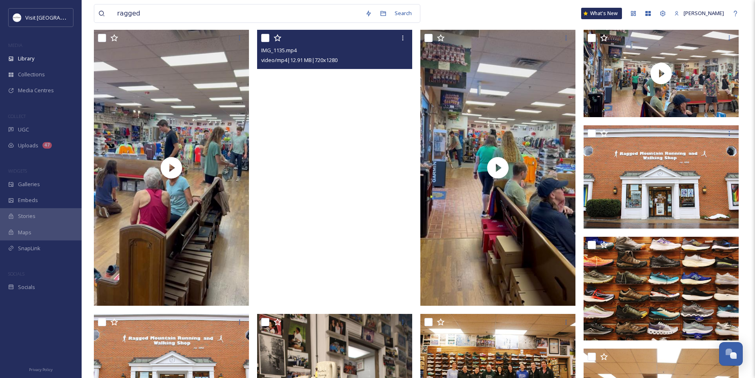
drag, startPoint x: 445, startPoint y: 8, endPoint x: 431, endPoint y: 17, distance: 16.0
click at [444, 9] on div "ragged Search What's New Sabrina Combs" at bounding box center [418, 13] width 649 height 27
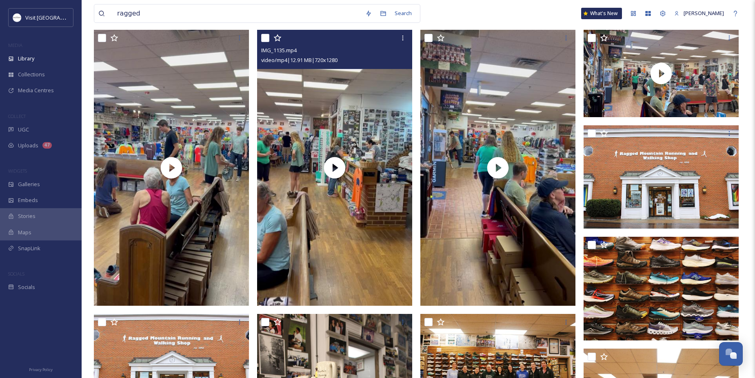
click at [264, 32] on div at bounding box center [335, 38] width 149 height 15
click at [266, 37] on input "checkbox" at bounding box center [265, 38] width 8 height 8
checkbox input "true"
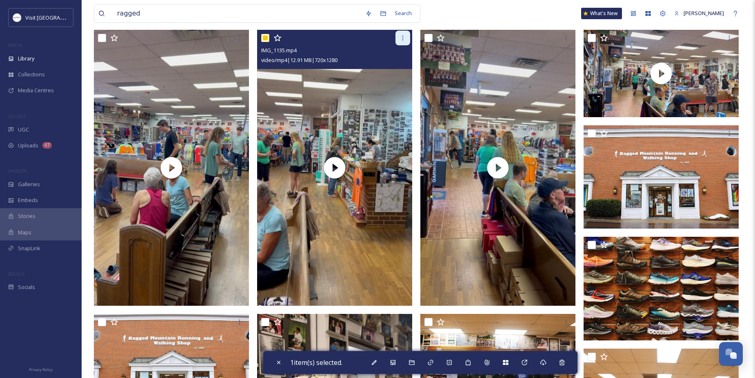
click at [404, 36] on icon at bounding box center [402, 38] width 7 height 7
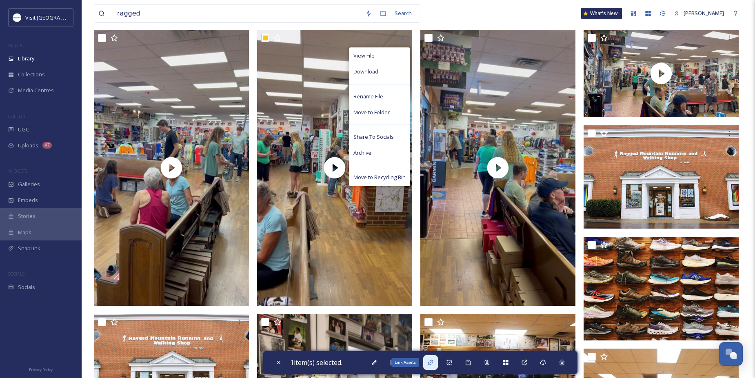
click at [433, 361] on icon at bounding box center [430, 362] width 7 height 7
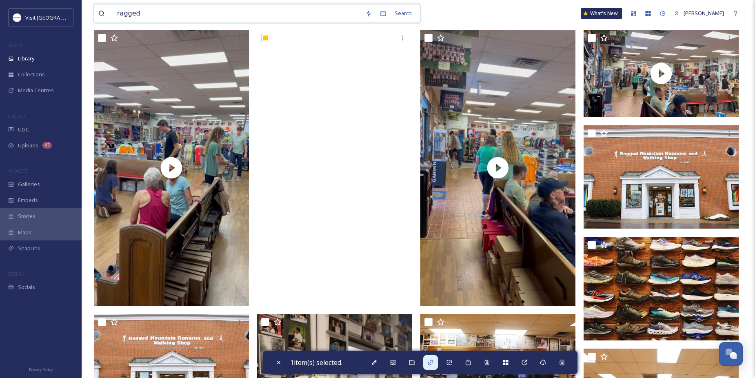
click at [138, 12] on input "ragged" at bounding box center [237, 13] width 248 height 18
click at [143, 15] on input "partn" at bounding box center [237, 13] width 248 height 18
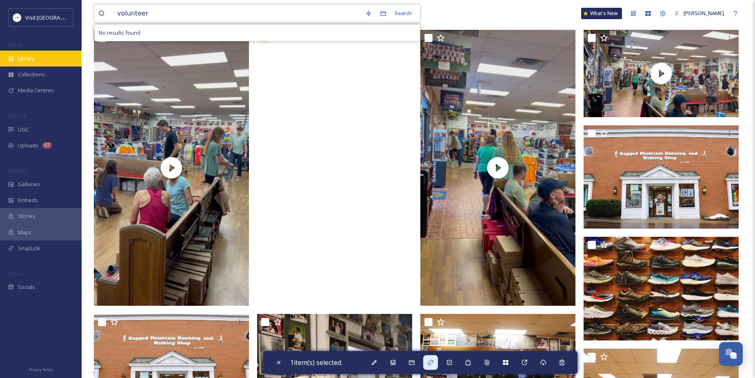
type input "volunteer"
click at [15, 62] on div "Library" at bounding box center [41, 59] width 82 height 16
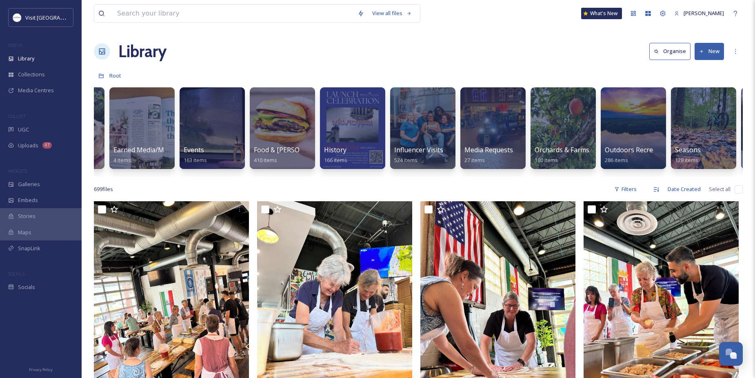
scroll to position [0, 348]
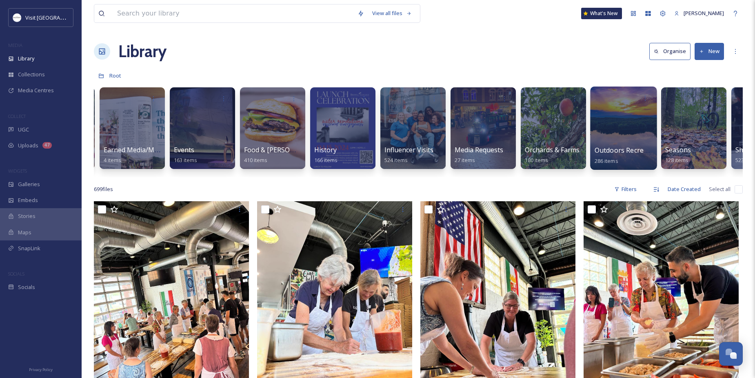
click at [617, 131] on div at bounding box center [623, 127] width 67 height 83
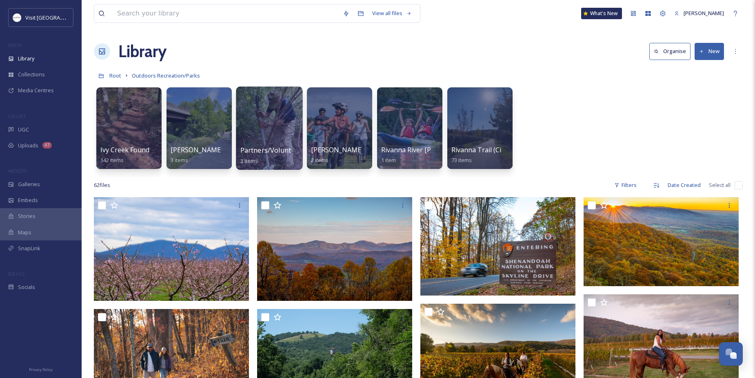
click at [262, 137] on div at bounding box center [269, 127] width 67 height 83
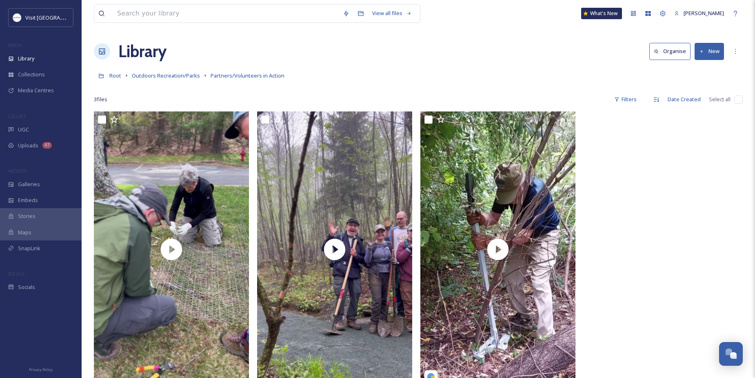
click at [715, 51] on button "New" at bounding box center [708, 51] width 29 height 17
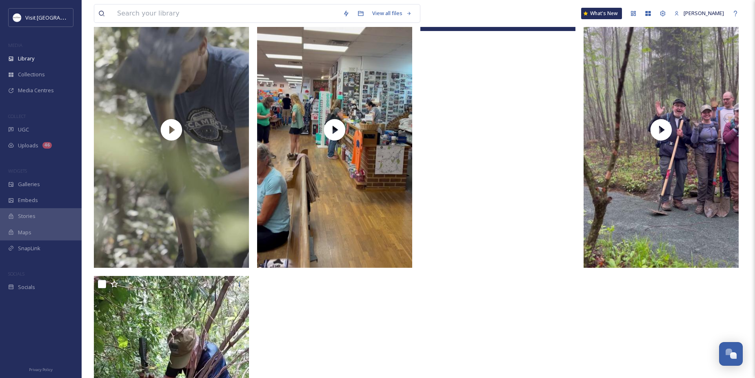
scroll to position [163, 0]
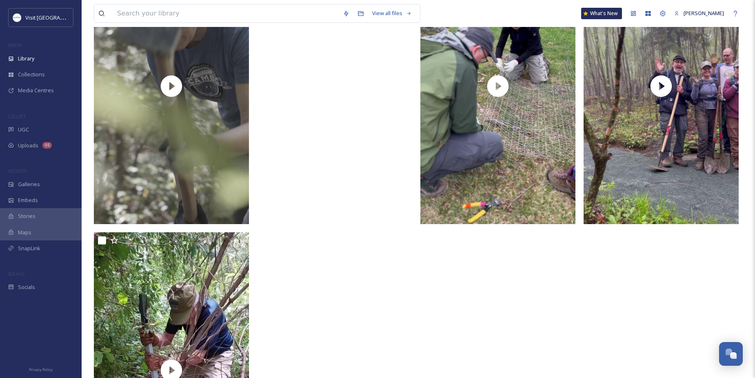
drag, startPoint x: 331, startPoint y: 258, endPoint x: 267, endPoint y: 236, distance: 67.7
click at [330, 258] on div "RMR Team.mp4 video/mp4 | 12.91 MB | 720 x 1280" at bounding box center [336, 229] width 159 height 563
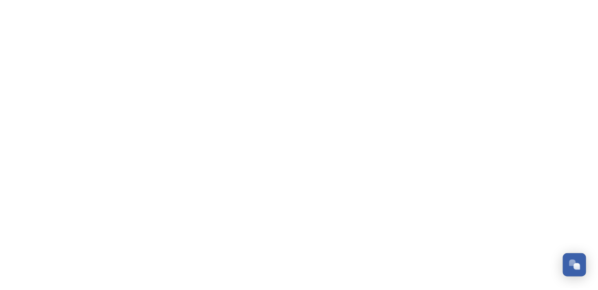
scroll to position [415, 0]
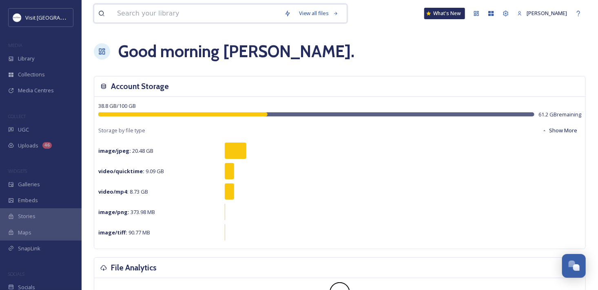
click at [120, 16] on input at bounding box center [196, 13] width 167 height 18
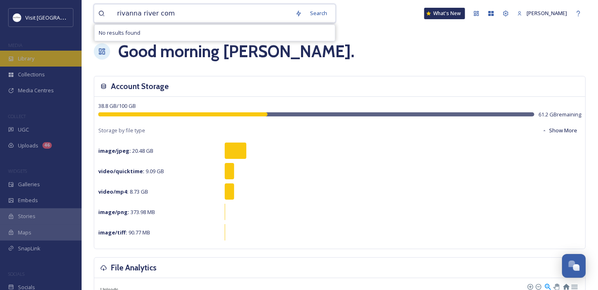
type input "rivanna river com"
click at [27, 60] on span "Library" at bounding box center [26, 59] width 16 height 8
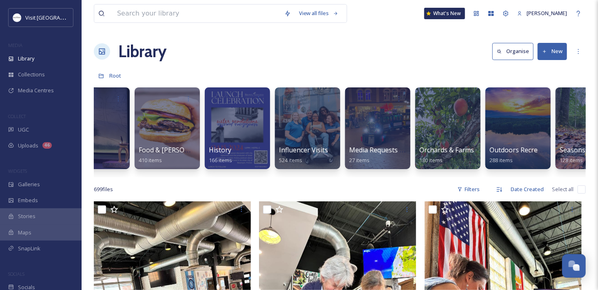
scroll to position [0, 455]
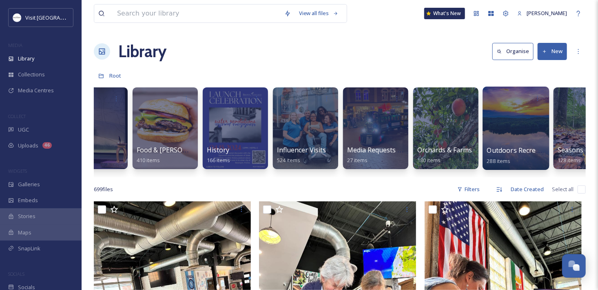
click at [505, 149] on span "Outdoors Recreation/Parks" at bounding box center [530, 150] width 86 height 9
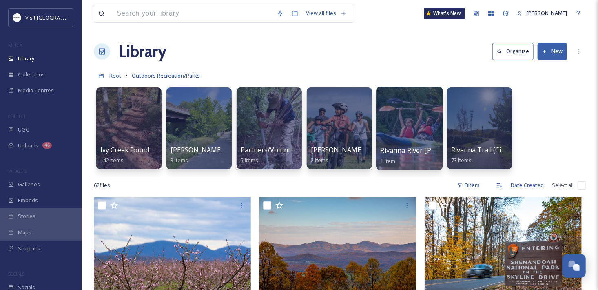
click at [410, 119] on div at bounding box center [409, 127] width 67 height 83
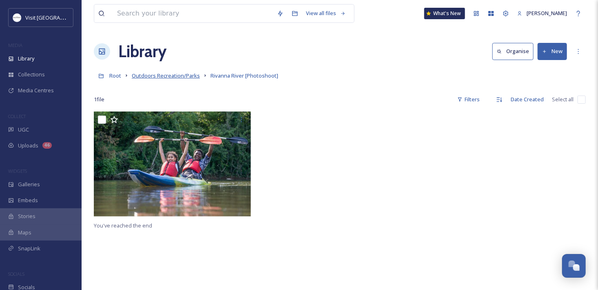
click at [175, 76] on span "Outdoors Recreation/Parks" at bounding box center [166, 75] width 68 height 7
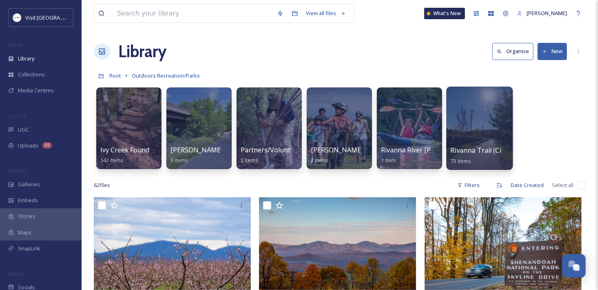
click at [482, 147] on span "Rivanna Trail (City of [GEOGRAPHIC_DATA])" at bounding box center [519, 150] width 136 height 9
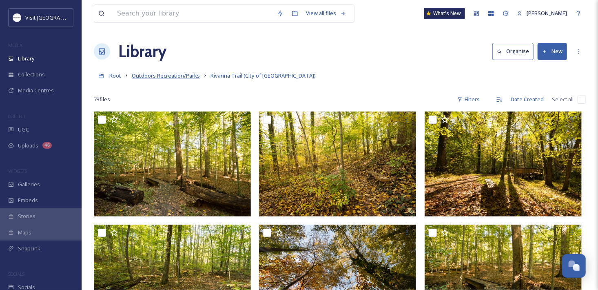
click at [155, 74] on span "Outdoors Recreation/Parks" at bounding box center [166, 75] width 68 height 7
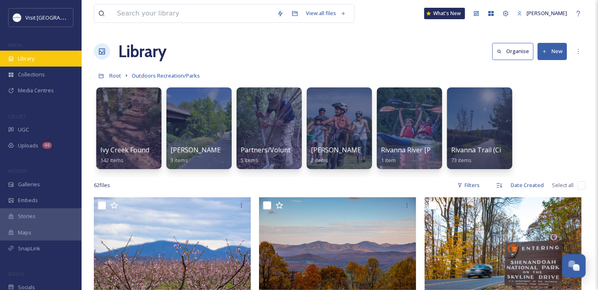
click at [43, 60] on div "Library" at bounding box center [41, 59] width 82 height 16
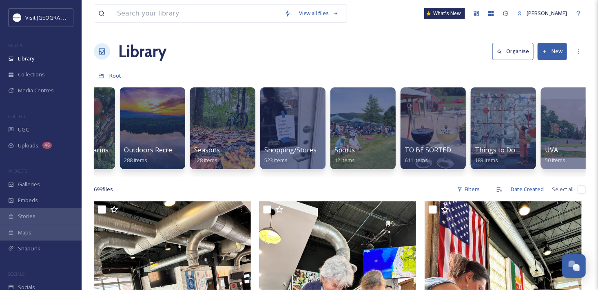
scroll to position [0, 816]
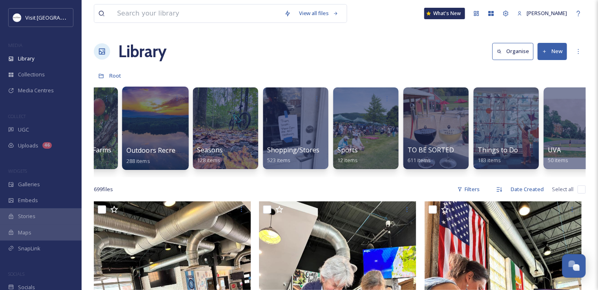
click at [142, 144] on div at bounding box center [155, 127] width 67 height 83
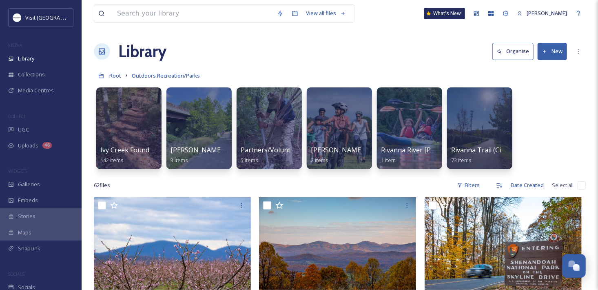
click at [545, 49] on icon at bounding box center [544, 51] width 5 height 5
click at [532, 100] on div "Folder" at bounding box center [544, 102] width 46 height 16
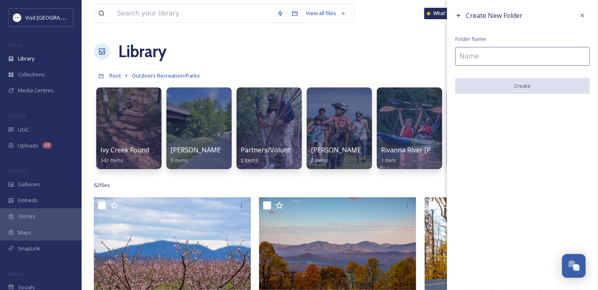
click at [525, 47] on div "Create New Folder Folder Name Create" at bounding box center [522, 51] width 151 height 102
click at [526, 60] on input at bounding box center [522, 56] width 135 height 19
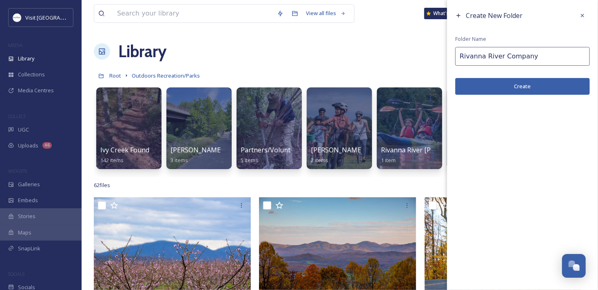
type input "Rivanna River Company"
click at [493, 84] on button "Create" at bounding box center [522, 86] width 135 height 17
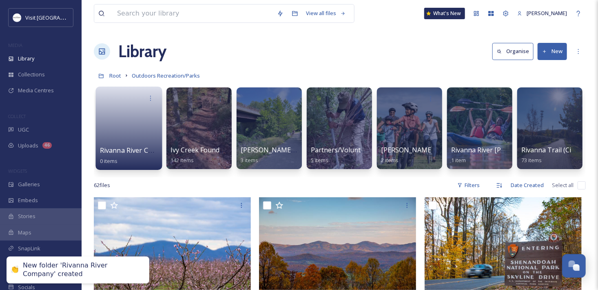
click at [110, 151] on span "Rivanna River Company" at bounding box center [137, 150] width 74 height 9
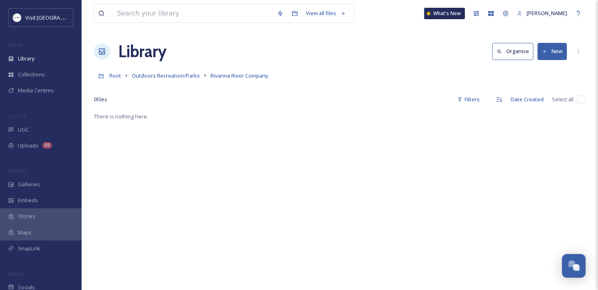
click at [145, 152] on div "There is nothing here." at bounding box center [340, 256] width 492 height 290
click at [552, 51] on button "New" at bounding box center [552, 51] width 29 height 17
click at [537, 102] on span "Folder" at bounding box center [543, 102] width 16 height 8
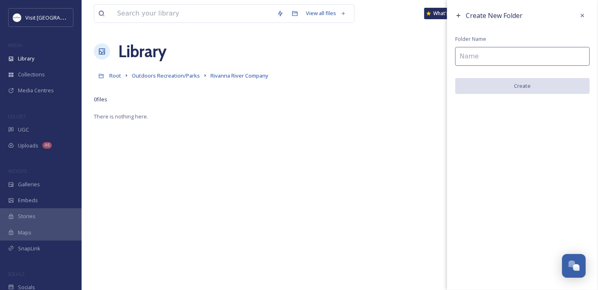
click at [486, 60] on input at bounding box center [522, 56] width 135 height 19
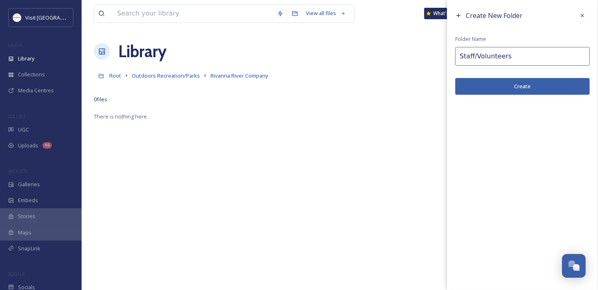
type input "Staff/Volunteers"
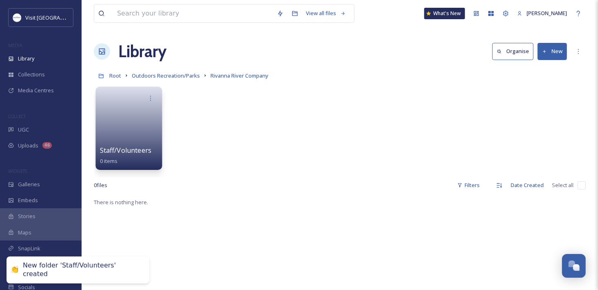
click at [138, 116] on link at bounding box center [129, 126] width 58 height 40
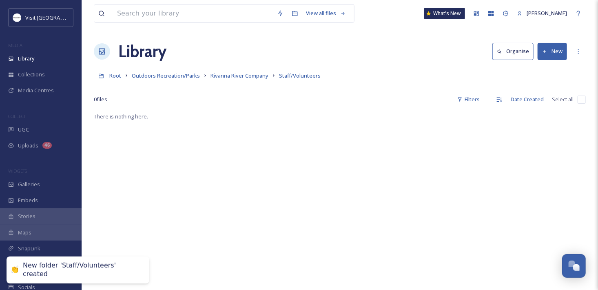
click at [563, 47] on button "New" at bounding box center [552, 51] width 29 height 17
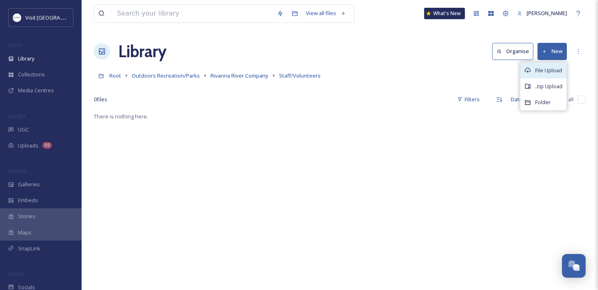
click at [531, 68] on icon at bounding box center [528, 70] width 7 height 7
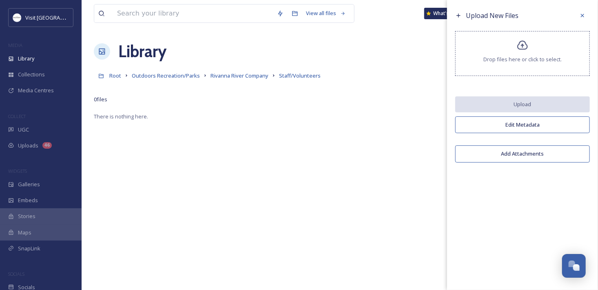
click at [490, 67] on div "Drop files here or click to select." at bounding box center [522, 53] width 135 height 45
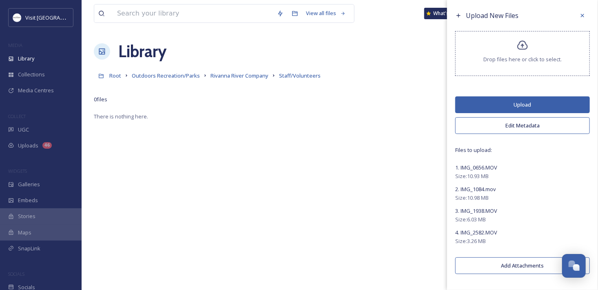
click at [506, 102] on button "Upload" at bounding box center [522, 104] width 135 height 17
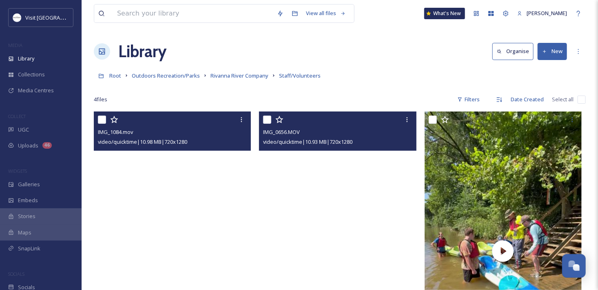
click at [544, 53] on icon at bounding box center [544, 51] width 5 height 5
click at [526, 73] on div "File Upload" at bounding box center [544, 70] width 46 height 16
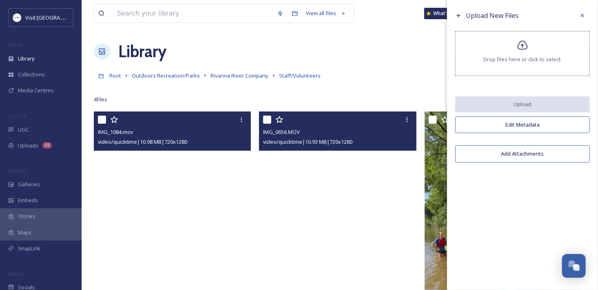
click at [482, 40] on div "Drop files here or click to select." at bounding box center [522, 53] width 135 height 45
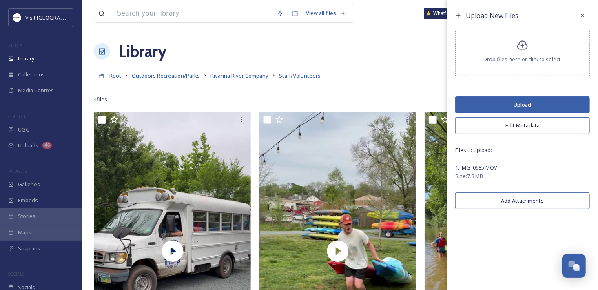
click at [537, 99] on button "Upload" at bounding box center [522, 104] width 135 height 17
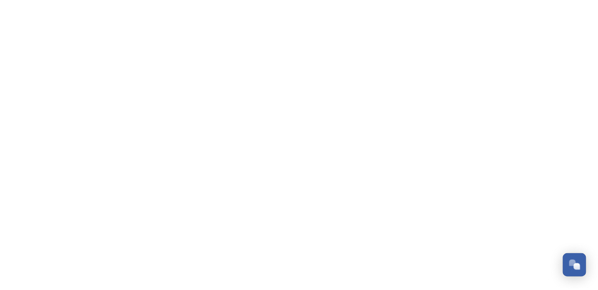
scroll to position [415, 0]
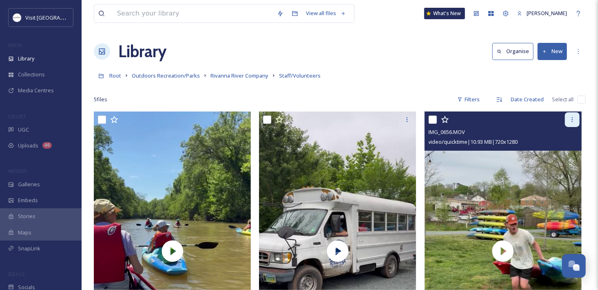
click at [576, 117] on div at bounding box center [572, 119] width 15 height 15
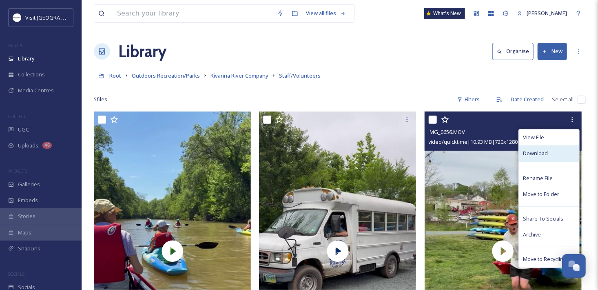
click at [536, 155] on span "Download" at bounding box center [535, 153] width 25 height 8
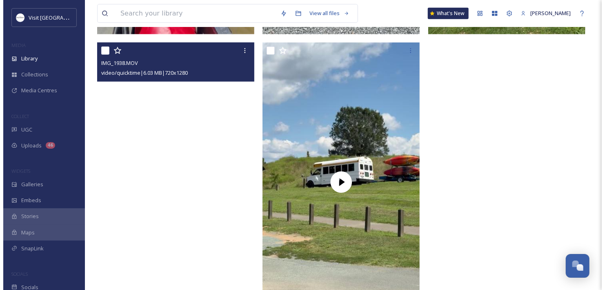
scroll to position [402, 0]
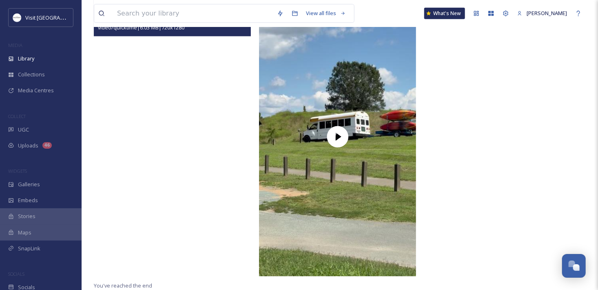
click at [170, 130] on video "IMG_1938.MOV" at bounding box center [172, 136] width 157 height 279
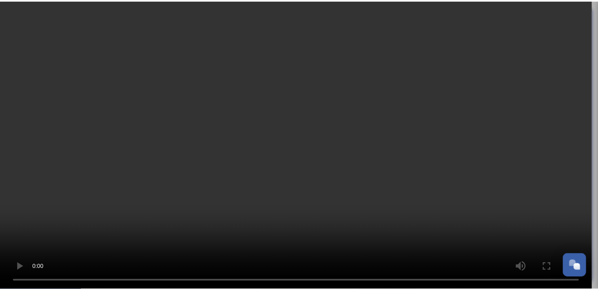
scroll to position [415, 0]
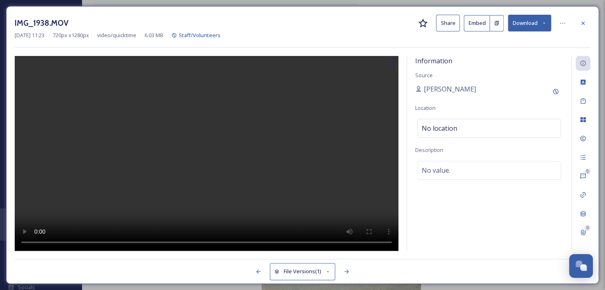
drag, startPoint x: 579, startPoint y: 24, endPoint x: 406, endPoint y: 82, distance: 183.0
click at [579, 24] on div at bounding box center [582, 23] width 15 height 15
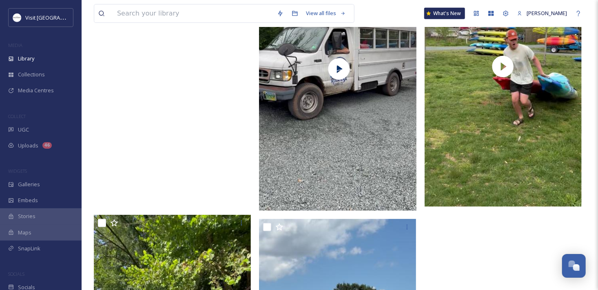
scroll to position [62, 0]
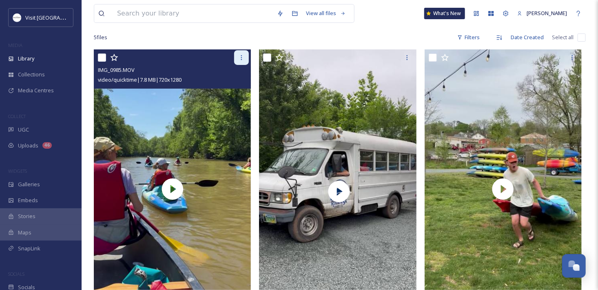
click at [246, 55] on div at bounding box center [241, 57] width 15 height 15
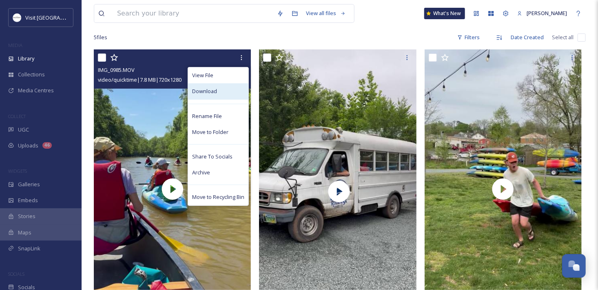
click at [212, 95] on div "Download" at bounding box center [218, 91] width 60 height 16
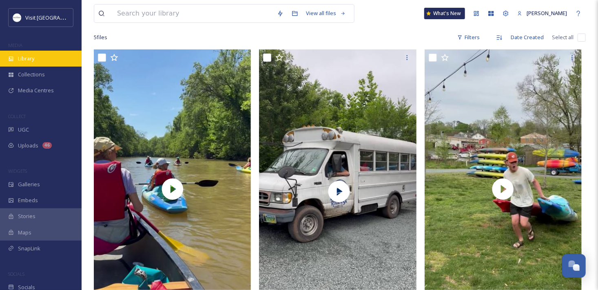
click at [39, 60] on div "Library" at bounding box center [41, 59] width 82 height 16
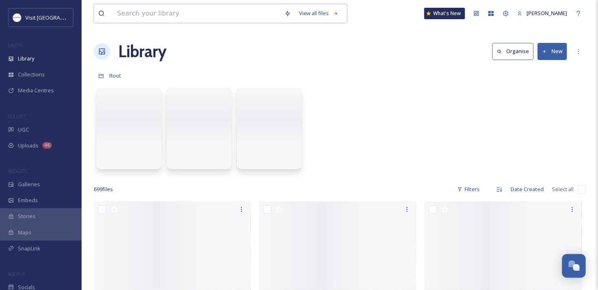
click at [130, 21] on input at bounding box center [196, 13] width 167 height 18
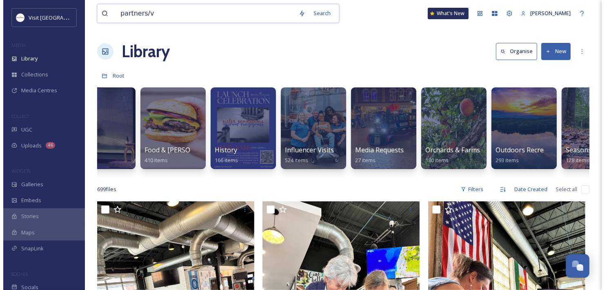
scroll to position [0, 461]
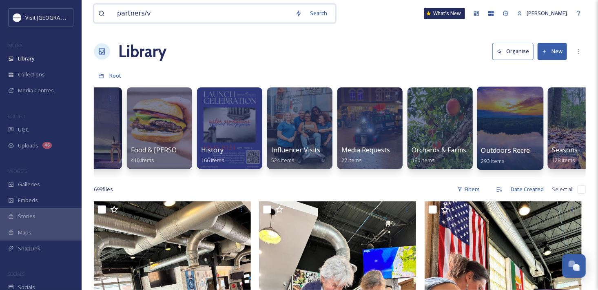
type input "partners/v"
click at [524, 131] on div at bounding box center [510, 127] width 67 height 83
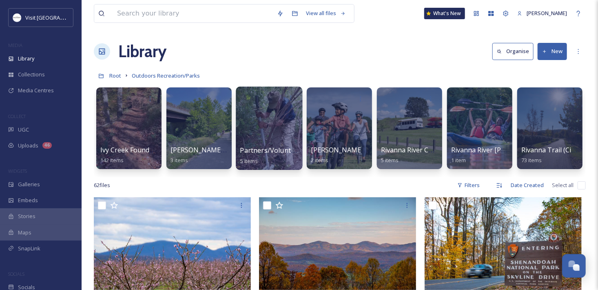
click at [301, 119] on div at bounding box center [269, 127] width 67 height 83
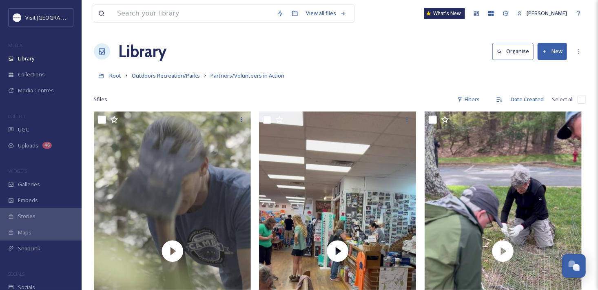
click at [548, 50] on button "New" at bounding box center [552, 51] width 29 height 17
click at [542, 71] on span "File Upload" at bounding box center [548, 71] width 27 height 8
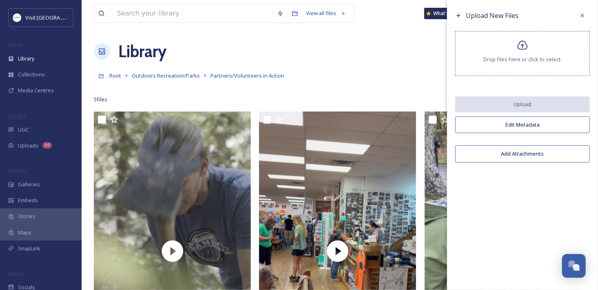
click at [534, 48] on div "Drop files here or click to select." at bounding box center [522, 53] width 135 height 45
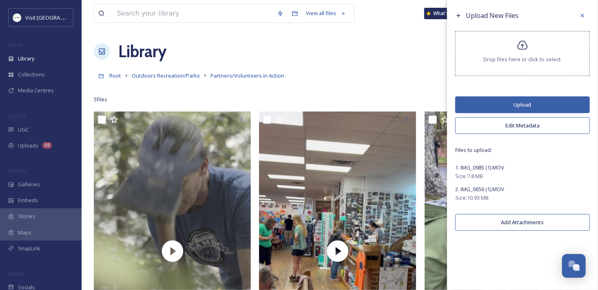
click at [485, 105] on button "Upload" at bounding box center [522, 104] width 135 height 17
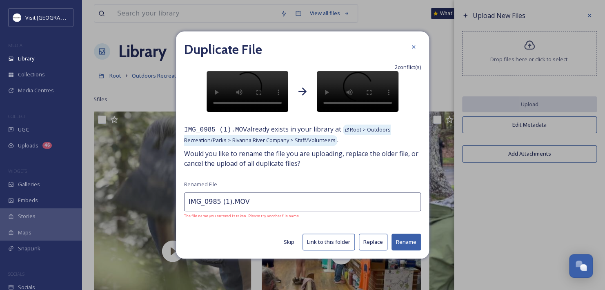
click at [255, 211] on input "IMG_0985 (1).MOV" at bounding box center [302, 201] width 237 height 19
drag, startPoint x: 226, startPoint y: 240, endPoint x: 130, endPoint y: 241, distance: 95.9
click at [131, 241] on div "Duplicate File 2 conflict(s) Your Upload Existing File IMG_0985 (1).MOV already…" at bounding box center [302, 145] width 605 height 290
click at [395, 244] on button "Rename" at bounding box center [405, 241] width 29 height 17
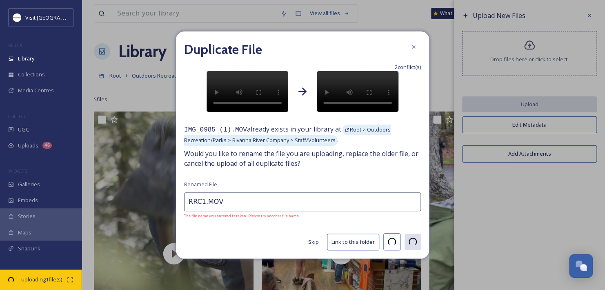
type input "IMG_0656 (1).MOV"
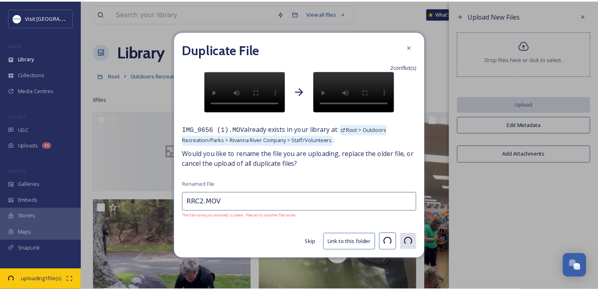
scroll to position [415, 0]
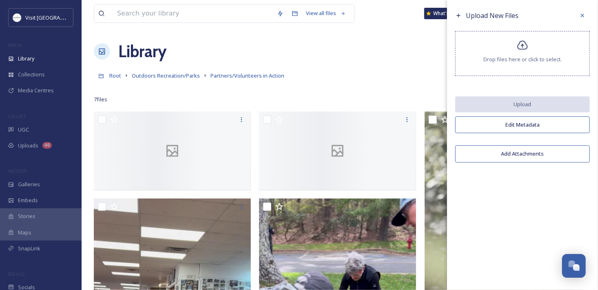
drag, startPoint x: 581, startPoint y: 217, endPoint x: 218, endPoint y: 213, distance: 363.6
click at [581, 217] on div "Upload New Files Drop files here or click to select. Upload Edit Metadata Add A…" at bounding box center [522, 145] width 151 height 290
